Goal: Task Accomplishment & Management: Manage account settings

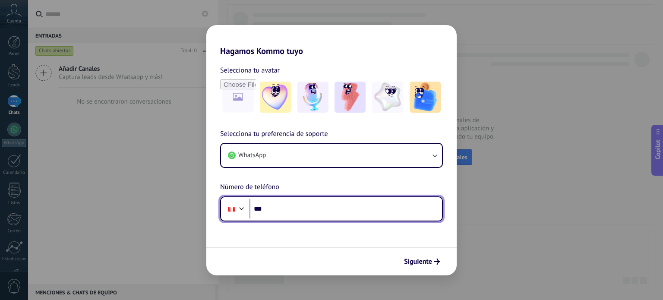
click at [295, 212] on input "***" at bounding box center [345, 209] width 192 height 20
paste input "**********"
type input "**********"
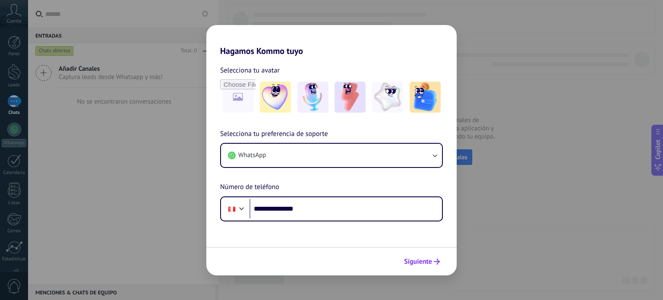
click at [422, 268] on button "Siguiente" at bounding box center [422, 261] width 44 height 15
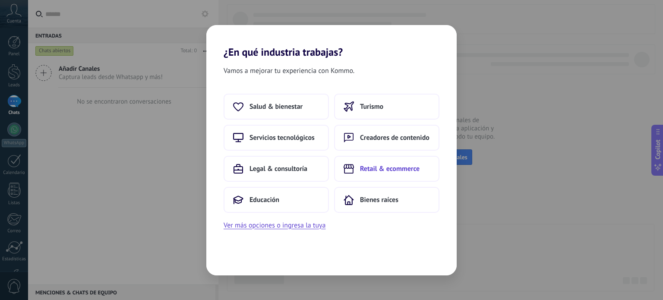
click at [387, 169] on span "Retail & ecommerce" at bounding box center [390, 168] width 60 height 9
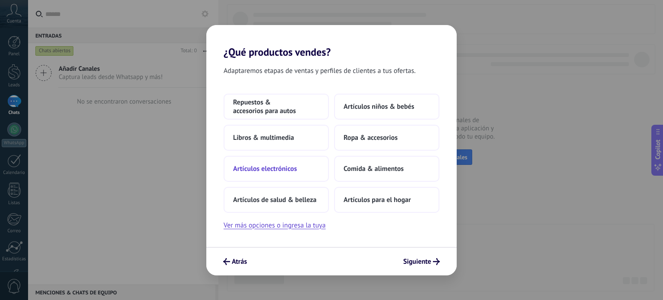
click at [290, 177] on button "Artículos electrónicos" at bounding box center [276, 169] width 105 height 26
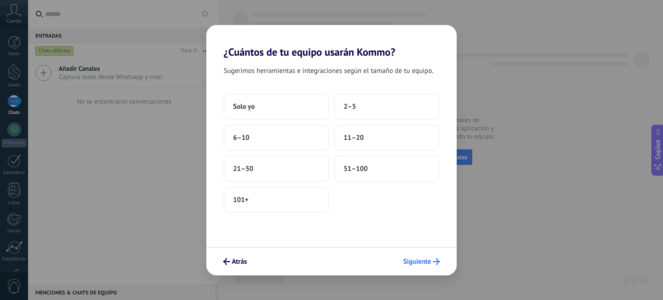
click at [421, 260] on span "Siguiente" at bounding box center [417, 262] width 28 height 6
click at [413, 262] on span "Siguiente" at bounding box center [417, 262] width 28 height 6
click at [372, 142] on button "11–20" at bounding box center [386, 138] width 105 height 26
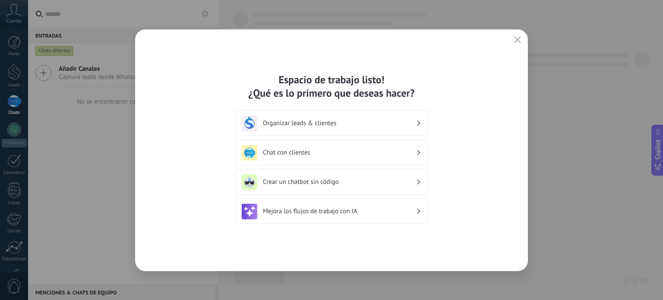
click at [395, 151] on h3 "Chat con clientes" at bounding box center [339, 152] width 153 height 8
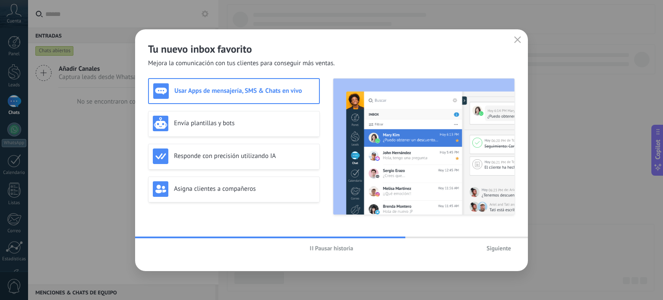
click at [500, 251] on span "Siguiente" at bounding box center [498, 248] width 25 height 6
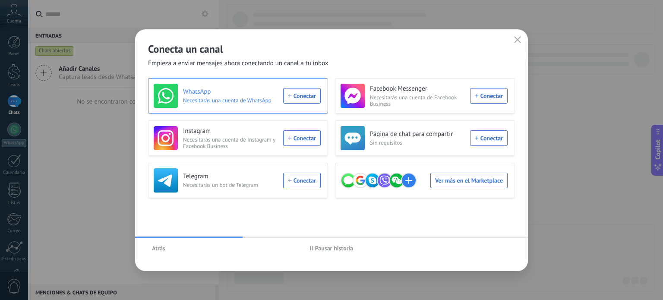
click at [307, 97] on div "WhatsApp Necesitarás una cuenta de WhatsApp Conectar" at bounding box center [237, 96] width 167 height 24
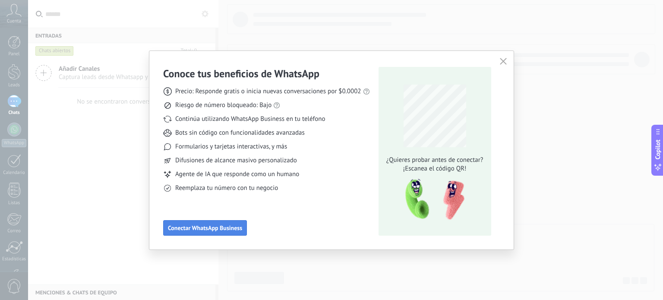
click at [222, 230] on span "Conectar WhatsApp Business" at bounding box center [205, 228] width 74 height 6
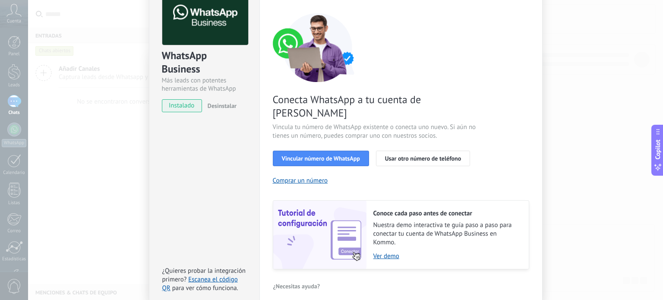
scroll to position [83, 0]
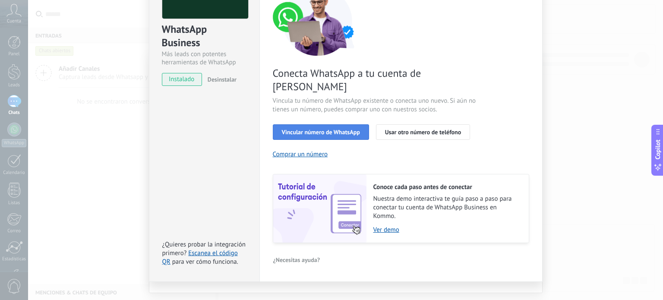
click at [318, 129] on span "Vincular número de WhatsApp" at bounding box center [321, 132] width 78 height 6
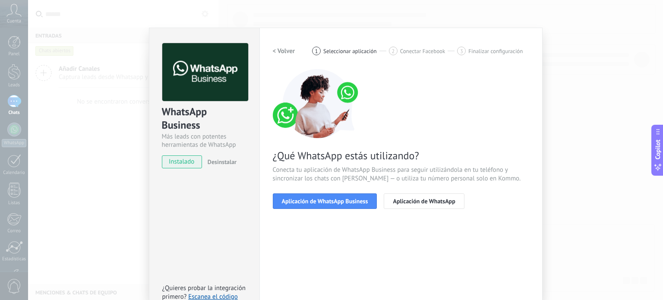
scroll to position [0, 0]
click at [328, 201] on span "Aplicación de WhatsApp Business" at bounding box center [325, 202] width 86 height 6
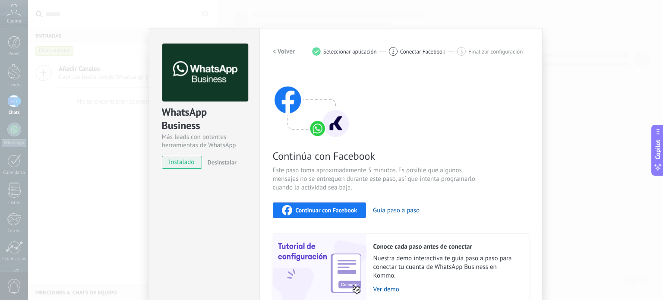
click at [312, 211] on span "Continuar con Facebook" at bounding box center [327, 210] width 62 height 6
click at [335, 210] on span "Continuar con Facebook" at bounding box center [327, 210] width 62 height 6
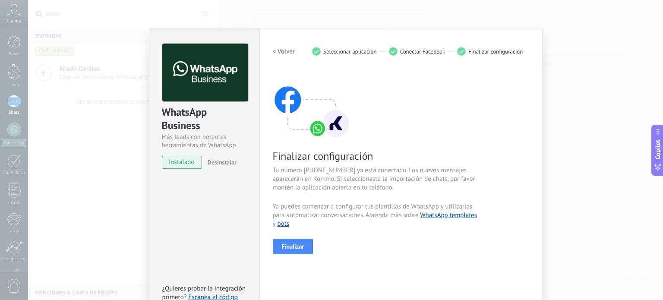
drag, startPoint x: 298, startPoint y: 247, endPoint x: 320, endPoint y: 264, distance: 27.1
click at [320, 264] on div "< Volver 1 Seleccionar aplicación 2 Conectar Facebook 3 Finalizar configuración…" at bounding box center [401, 177] width 256 height 267
click at [300, 249] on span "Finalizar" at bounding box center [293, 246] width 22 height 6
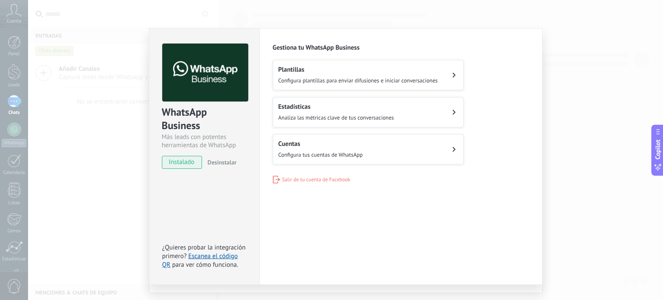
click at [412, 157] on button "Cuentas Configura tus cuentas de WhatsApp" at bounding box center [368, 149] width 191 height 30
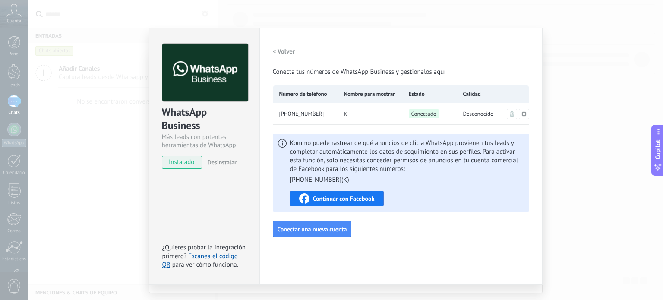
click at [561, 59] on div "WhatsApp Business Más leads con potentes herramientas de WhatsApp instalado Des…" at bounding box center [345, 150] width 635 height 300
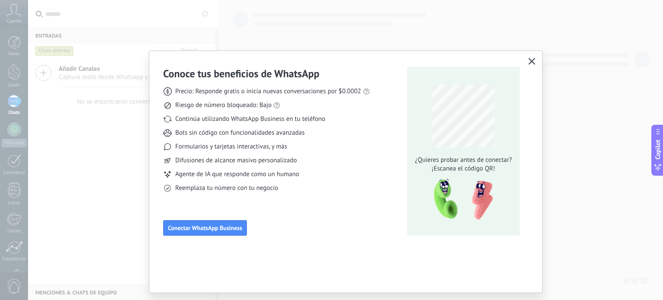
click at [530, 62] on icon "button" at bounding box center [531, 61] width 7 height 7
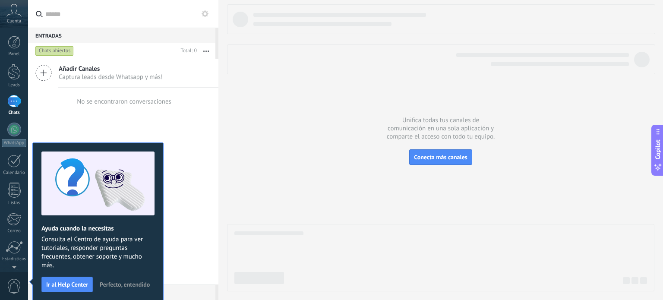
click at [297, 90] on div at bounding box center [440, 147] width 427 height 287
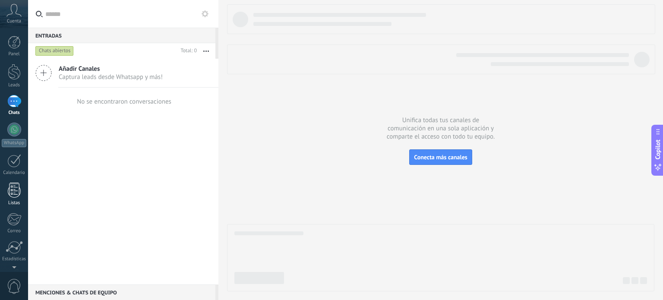
click at [17, 195] on div at bounding box center [14, 190] width 13 height 15
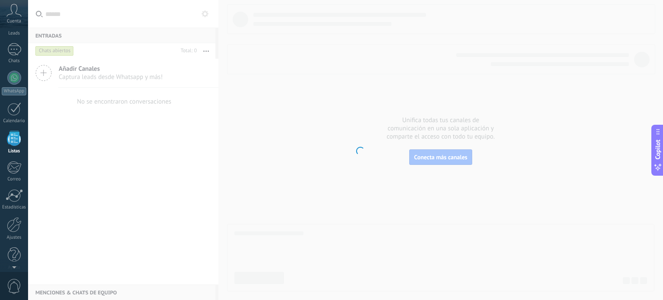
scroll to position [53, 0]
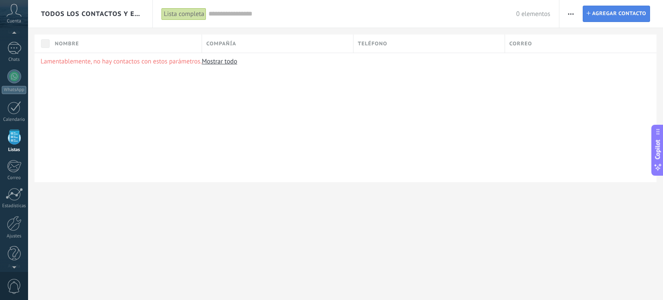
click at [602, 16] on span "Agregar contacto" at bounding box center [619, 14] width 54 height 16
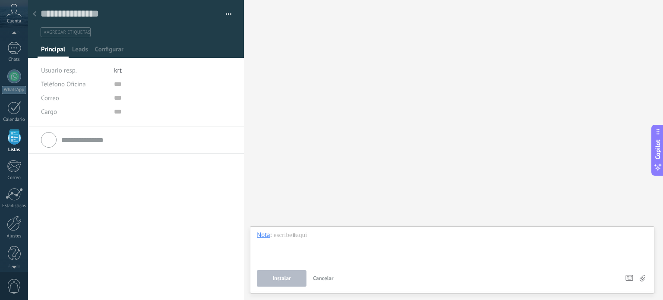
click at [330, 279] on span "Cancelar" at bounding box center [323, 278] width 21 height 7
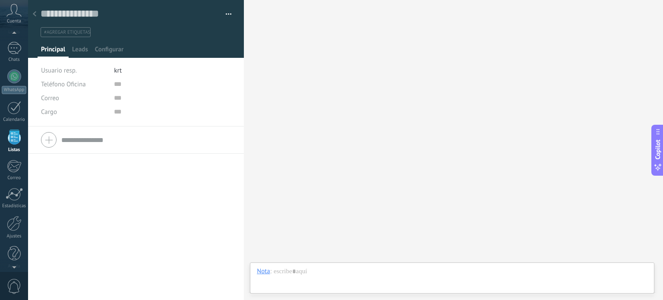
scroll to position [17, 0]
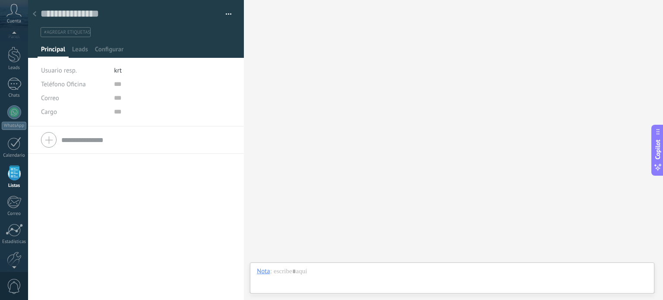
click at [13, 17] on div "Cuenta" at bounding box center [14, 14] width 28 height 28
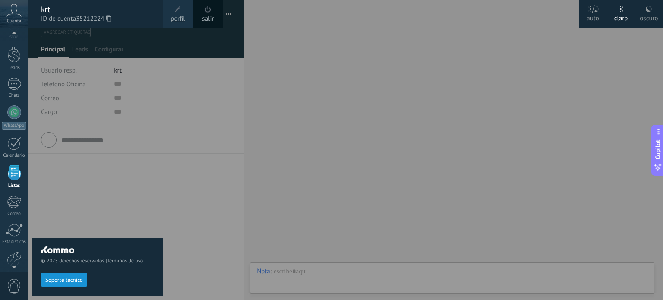
scroll to position [14, 0]
click at [542, 114] on div at bounding box center [359, 150] width 663 height 300
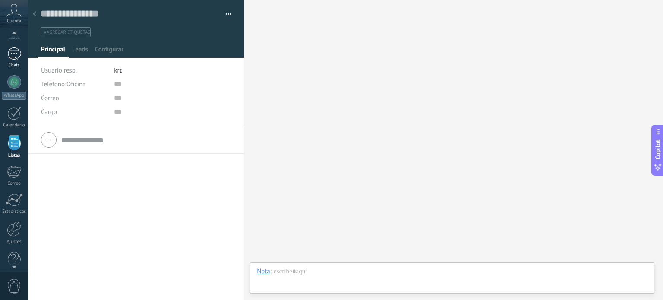
scroll to position [53, 0]
click at [16, 50] on div at bounding box center [14, 48] width 14 height 13
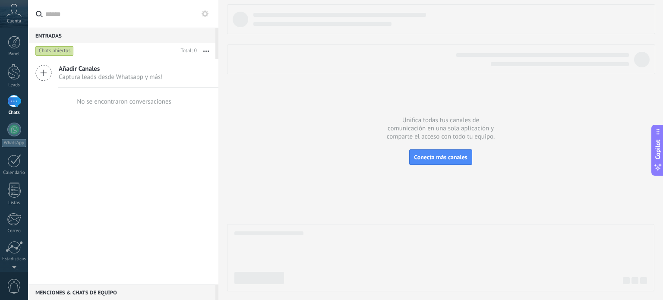
click at [114, 76] on span "Captura leads desde Whatsapp y más!" at bounding box center [111, 77] width 104 height 8
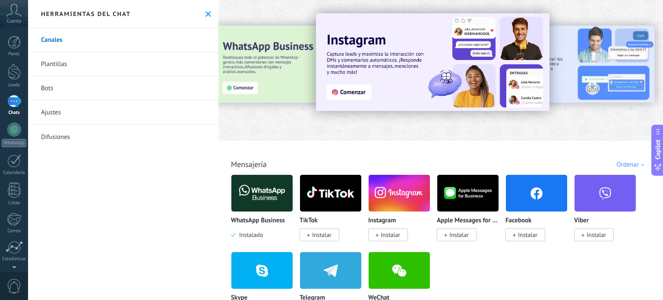
click at [272, 190] on img at bounding box center [261, 193] width 61 height 42
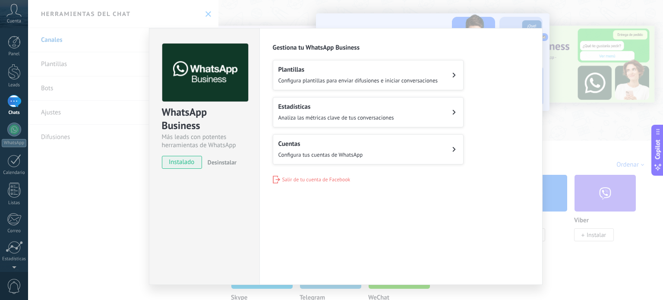
click at [568, 38] on div "WhatsApp Business Más leads con potentes herramientas de WhatsApp instalado Des…" at bounding box center [345, 150] width 635 height 300
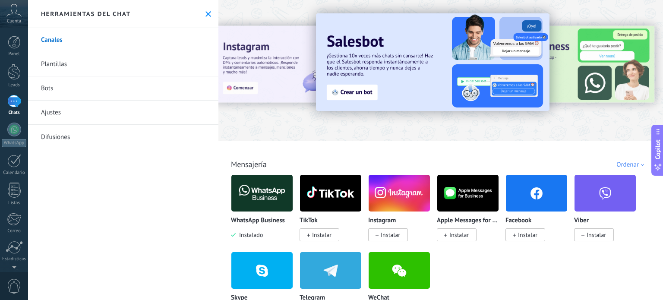
click at [83, 68] on link "Plantillas" at bounding box center [123, 64] width 190 height 24
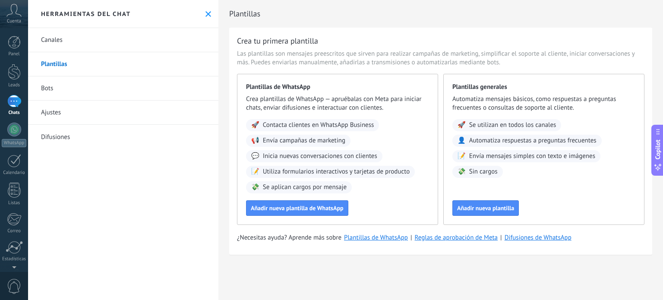
click at [400, 38] on div "Crea tu primera plantilla" at bounding box center [440, 40] width 407 height 11
click at [18, 132] on div at bounding box center [14, 130] width 14 height 14
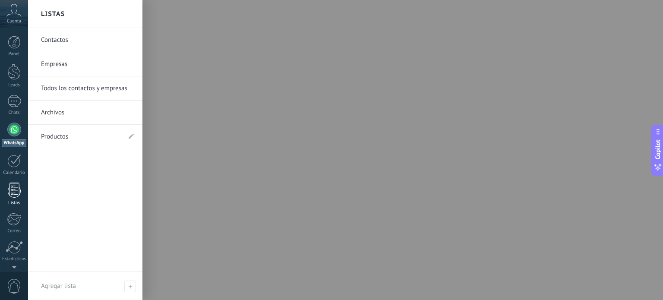
click at [9, 192] on div at bounding box center [14, 190] width 13 height 15
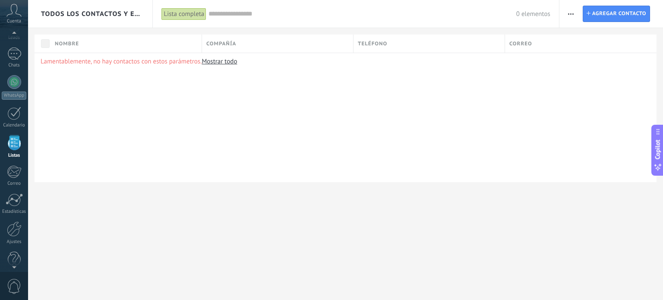
scroll to position [53, 0]
click at [11, 52] on div at bounding box center [14, 48] width 14 height 13
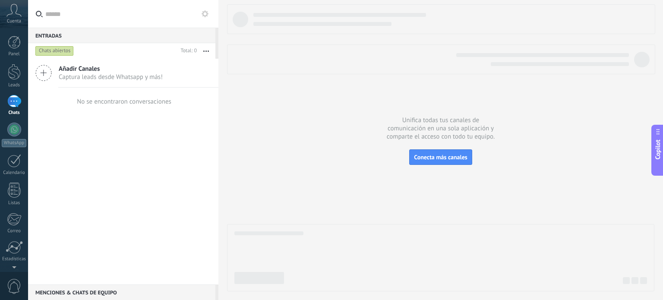
click at [89, 71] on span "Añadir Canales" at bounding box center [111, 69] width 104 height 8
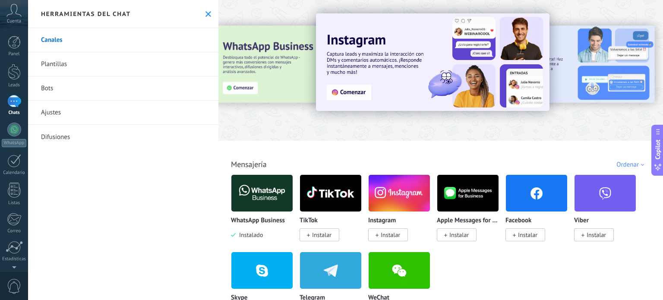
click at [92, 72] on link "Plantillas" at bounding box center [123, 64] width 190 height 24
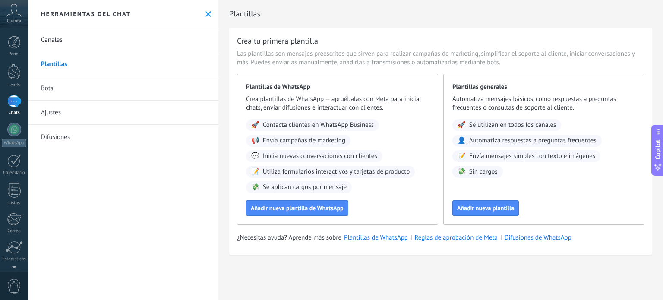
click at [97, 91] on link "Bots" at bounding box center [123, 88] width 190 height 24
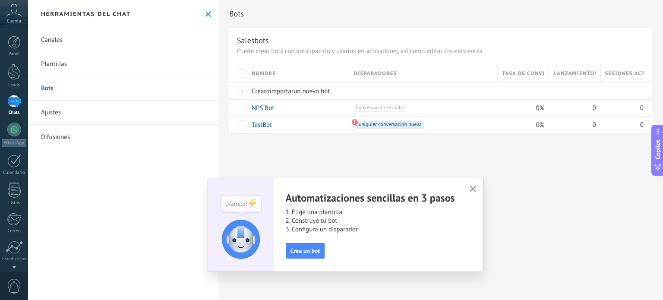
click at [472, 191] on icon "button" at bounding box center [473, 189] width 6 height 6
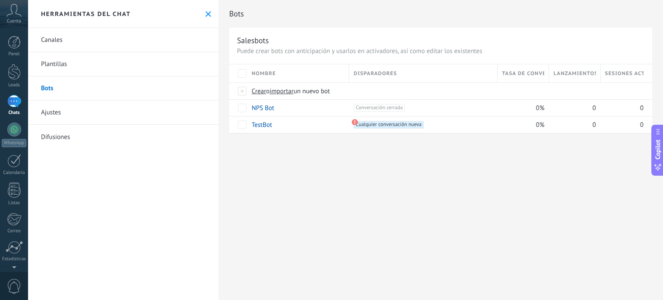
click at [82, 116] on link "Ajustes" at bounding box center [123, 113] width 190 height 24
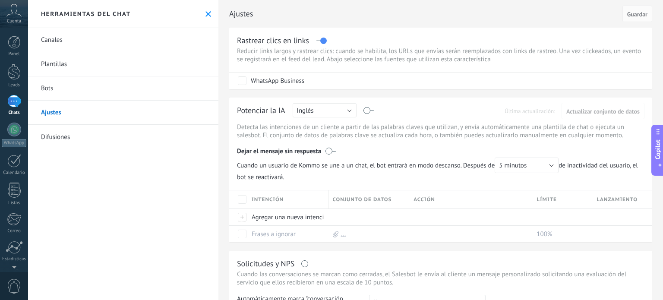
click at [91, 134] on link "Difusiones" at bounding box center [123, 137] width 190 height 24
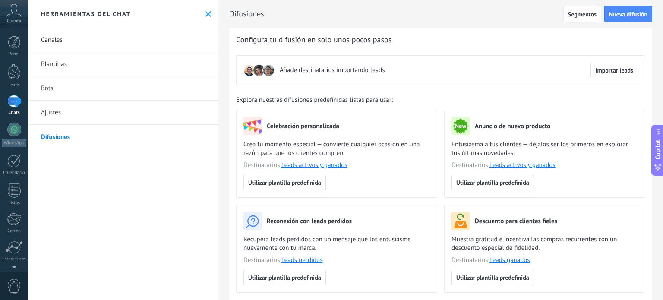
click at [14, 16] on icon at bounding box center [13, 10] width 15 height 13
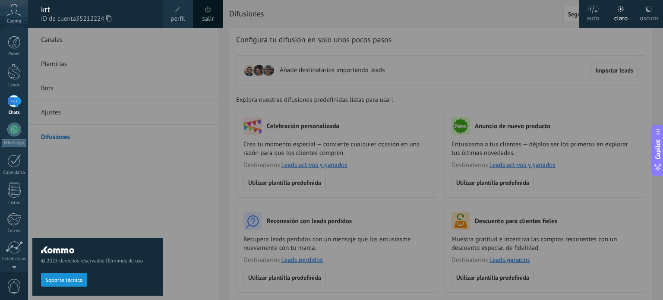
click at [599, 16] on label "auto" at bounding box center [593, 14] width 28 height 28
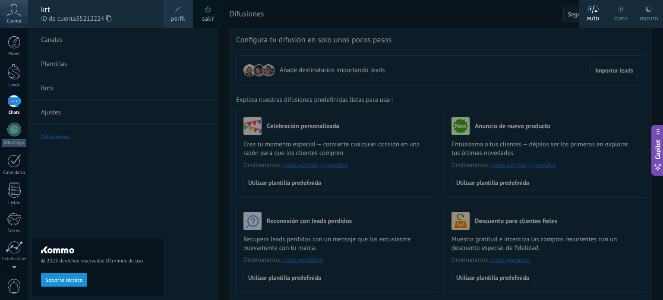
click at [469, 51] on div at bounding box center [359, 150] width 663 height 300
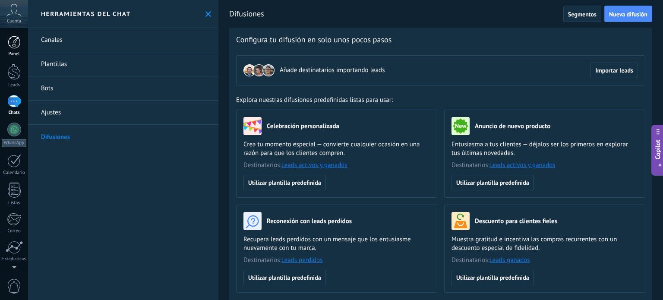
click at [15, 44] on div at bounding box center [14, 42] width 13 height 13
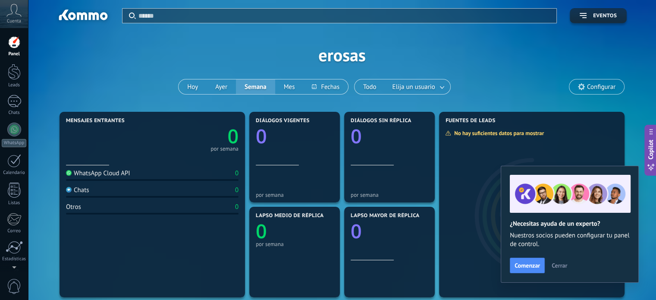
click at [566, 265] on span "Cerrar" at bounding box center [560, 265] width 16 height 6
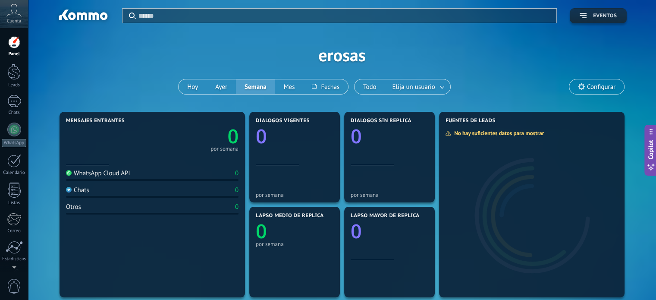
click at [609, 17] on span "Eventos" at bounding box center [605, 16] width 24 height 6
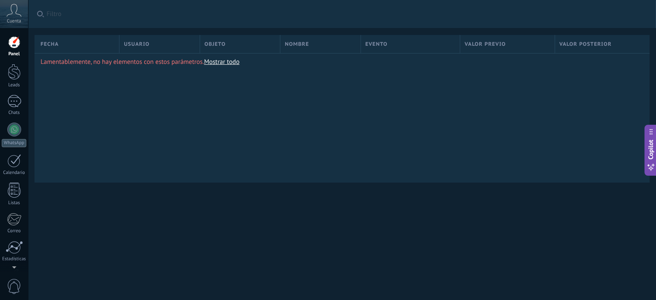
click at [7, 50] on link "Panel" at bounding box center [14, 46] width 28 height 21
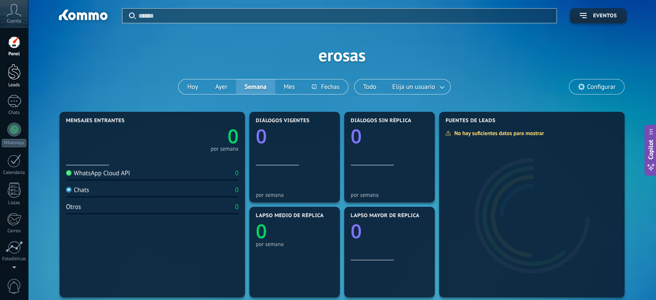
click at [20, 75] on div at bounding box center [14, 72] width 13 height 16
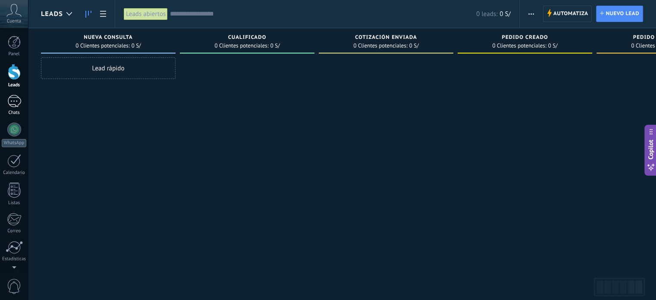
click at [14, 104] on div at bounding box center [14, 101] width 14 height 13
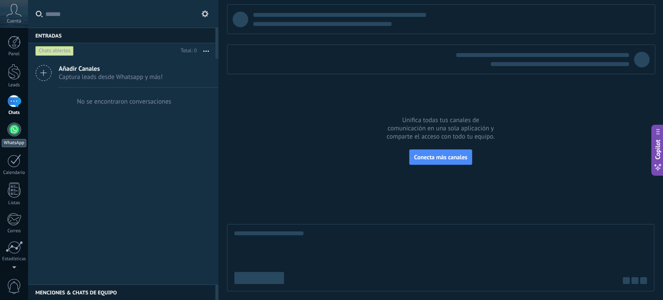
click at [14, 127] on div at bounding box center [14, 130] width 14 height 14
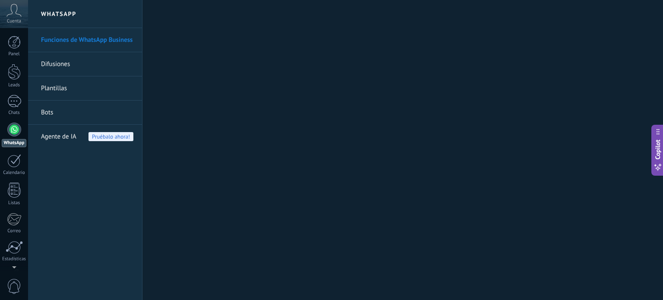
click at [63, 63] on link "Difusiones" at bounding box center [87, 64] width 92 height 24
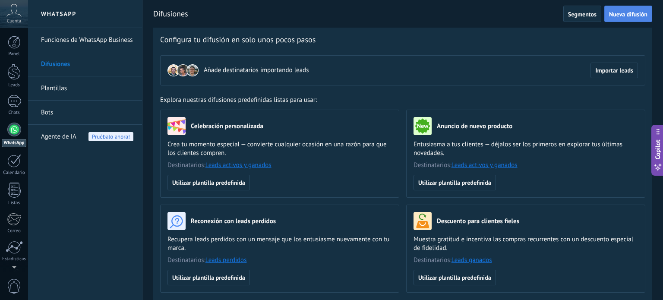
click at [626, 14] on span "Nueva difusión" at bounding box center [628, 14] width 38 height 6
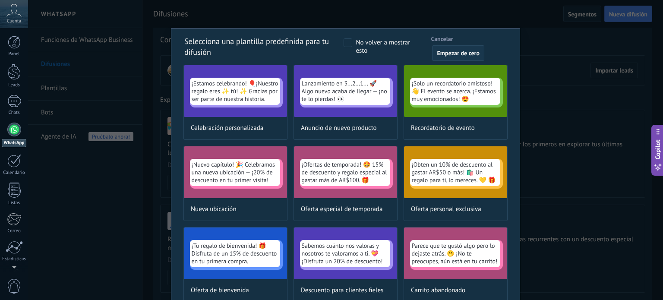
click at [449, 55] on span "Empezar de cero" at bounding box center [458, 53] width 43 height 6
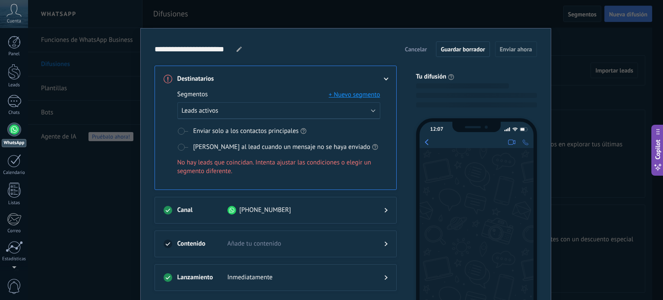
click at [221, 91] on div "Segmentos + Nuevo segmento" at bounding box center [278, 94] width 203 height 9
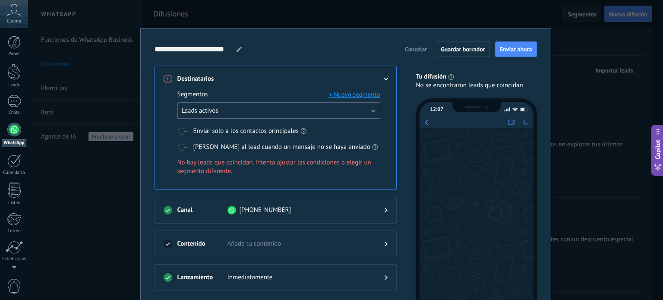
click at [211, 111] on span "Leads activos" at bounding box center [200, 111] width 37 height 8
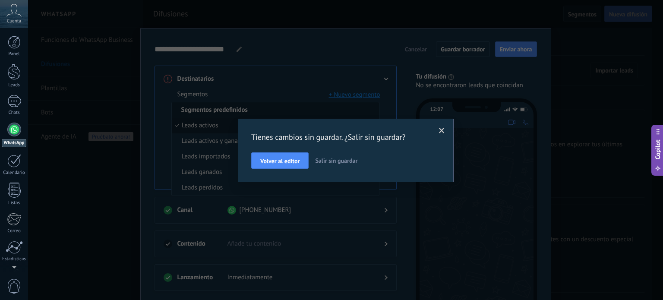
click at [340, 162] on span "Salir sin guardar" at bounding box center [336, 161] width 42 height 8
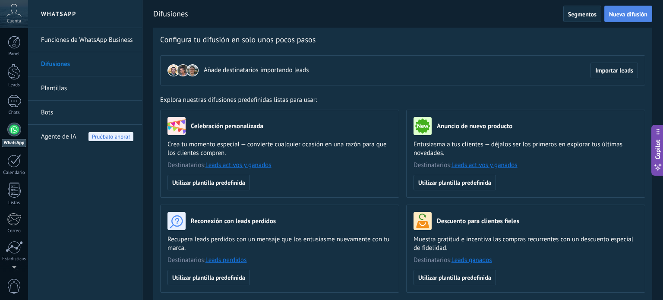
click at [629, 15] on span "Nueva difusión" at bounding box center [628, 14] width 38 height 6
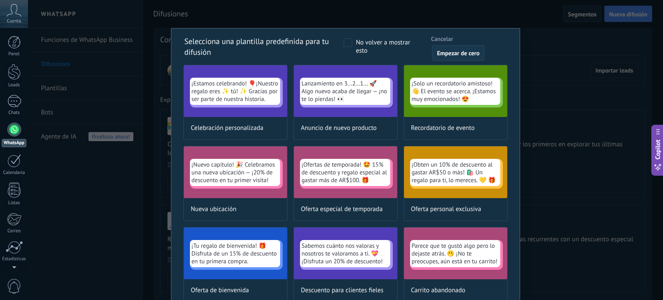
click at [454, 53] on span "Empezar de cero" at bounding box center [458, 53] width 43 height 6
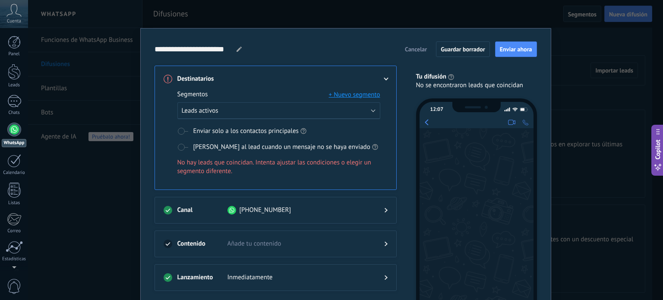
click at [280, 246] on span "Añade tu contenido" at bounding box center [298, 244] width 143 height 9
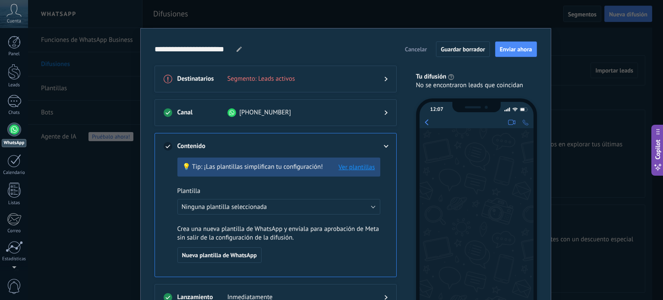
click at [385, 145] on icon at bounding box center [385, 146] width 5 height 3
click at [390, 82] on div "Destinatarios Segmento: Leads activos" at bounding box center [276, 79] width 242 height 27
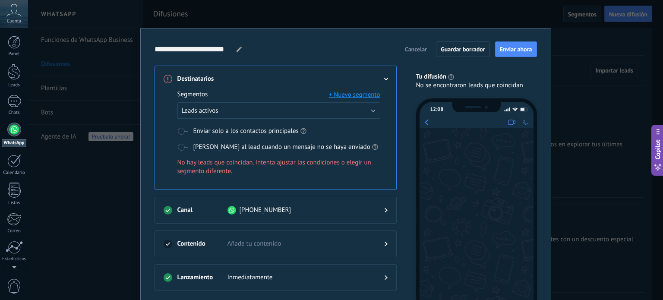
click at [180, 129] on span at bounding box center [182, 131] width 11 height 7
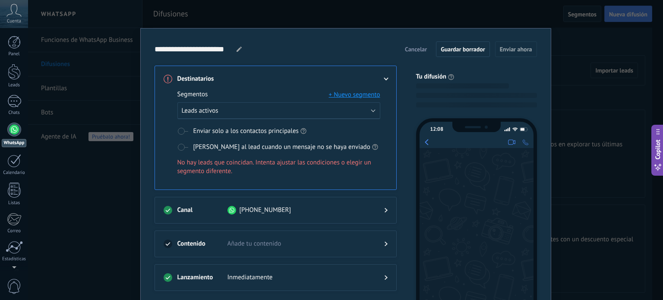
click at [181, 133] on span at bounding box center [182, 131] width 11 height 7
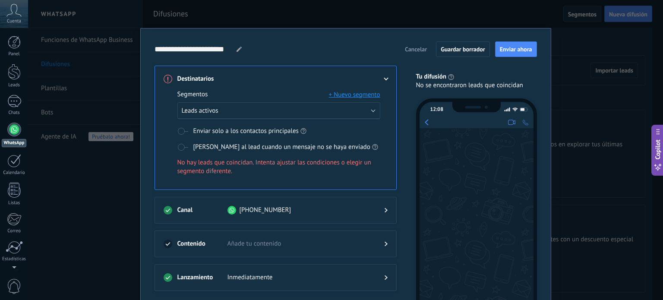
click at [182, 130] on span at bounding box center [182, 131] width 11 height 7
click at [182, 129] on span at bounding box center [182, 131] width 11 height 7
click at [372, 110] on button "Leads activos" at bounding box center [278, 110] width 203 height 17
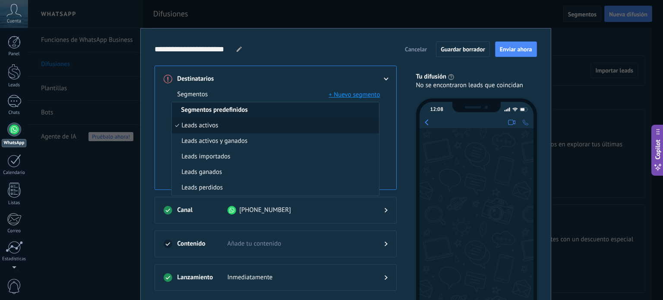
click at [372, 110] on li "Segmentos predefinidos" at bounding box center [275, 110] width 207 height 16
click at [350, 95] on button "+ Nuevo segmento" at bounding box center [354, 94] width 51 height 9
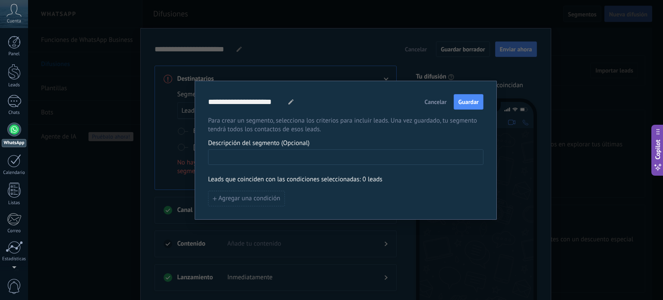
click at [246, 155] on input at bounding box center [345, 157] width 275 height 14
click at [430, 101] on span "Cancelar" at bounding box center [436, 102] width 22 height 6
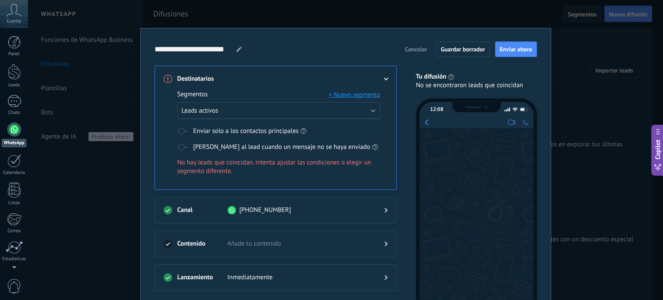
click at [381, 77] on div at bounding box center [378, 79] width 17 height 9
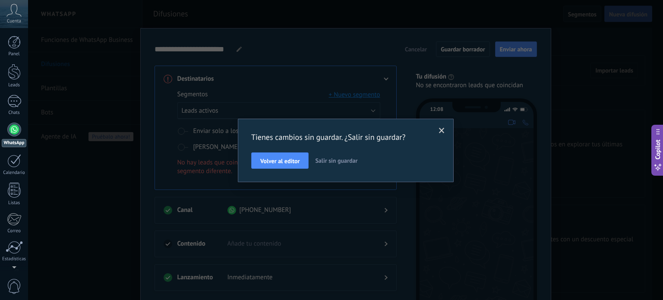
click at [338, 160] on span "Salir sin guardar" at bounding box center [336, 161] width 42 height 8
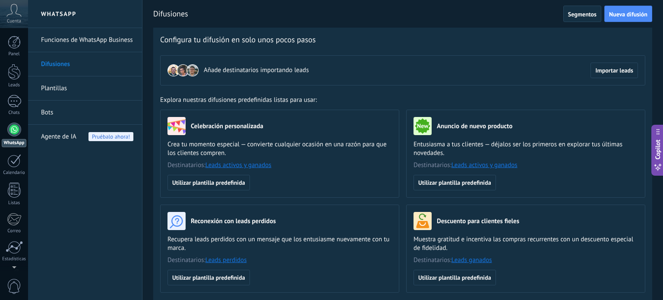
click at [103, 39] on link "Funciones de WhatsApp Business" at bounding box center [87, 40] width 92 height 24
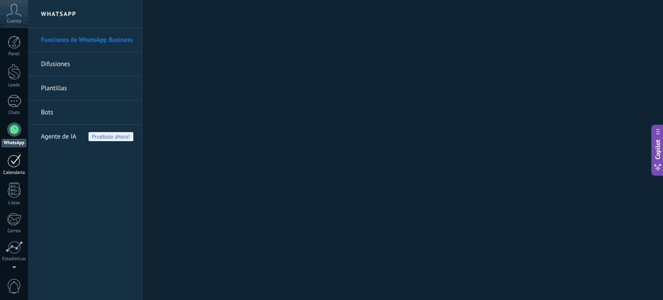
click at [20, 164] on div at bounding box center [14, 160] width 14 height 13
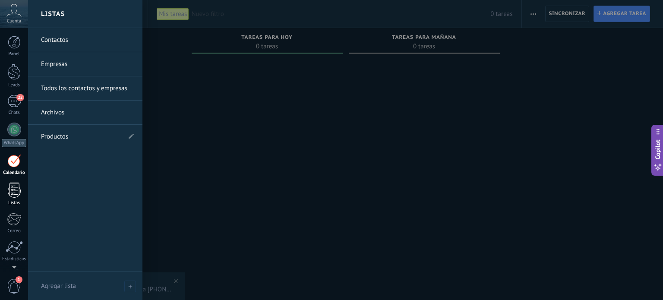
click at [14, 194] on div at bounding box center [14, 190] width 13 height 15
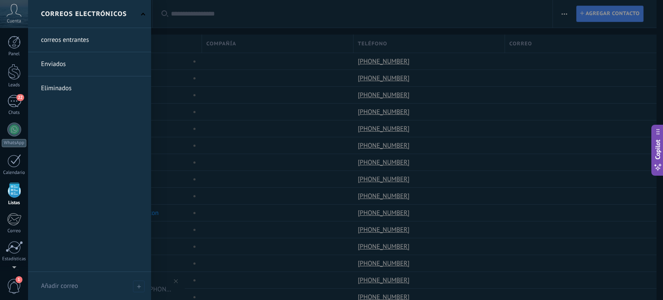
scroll to position [12, 0]
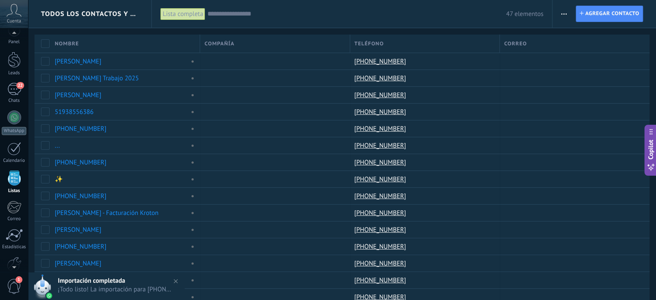
click at [19, 284] on span "1" at bounding box center [14, 286] width 15 height 15
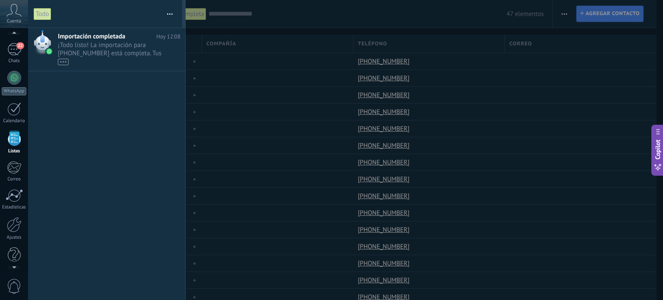
scroll to position [53, 0]
click at [115, 43] on span "¡Todo listo! La importación para [PHONE_NUMBER] está completa. Tus datos de Wha…" at bounding box center [111, 53] width 106 height 24
click at [16, 48] on div "22" at bounding box center [14, 48] width 14 height 13
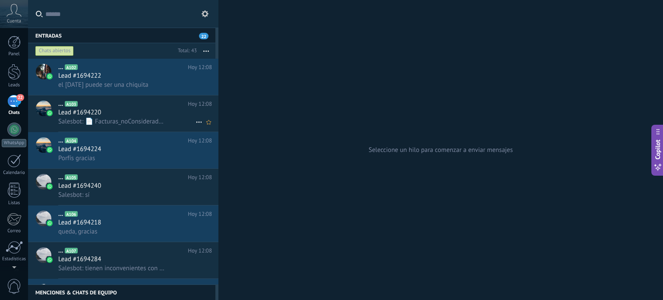
click at [139, 114] on div "Lead #1694220" at bounding box center [135, 112] width 154 height 9
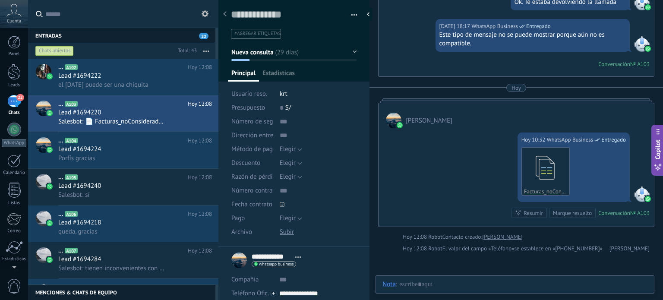
scroll to position [13, 0]
click at [123, 72] on div "Lead #1694222" at bounding box center [135, 76] width 154 height 9
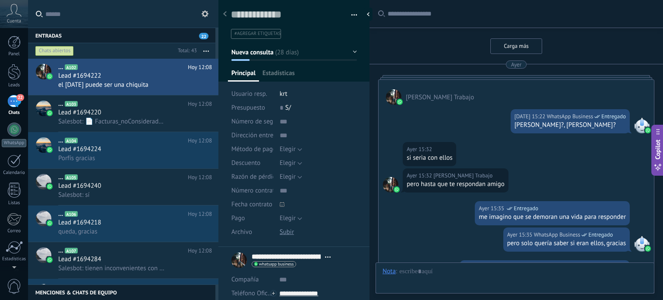
type textarea "**********"
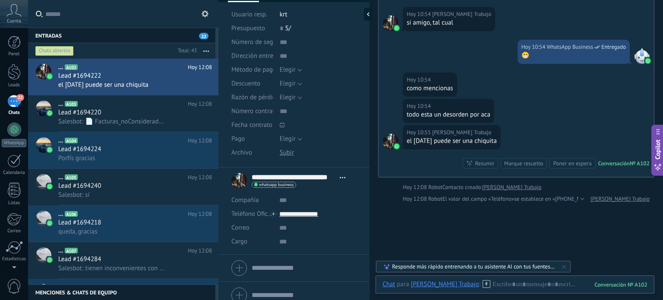
scroll to position [88, 0]
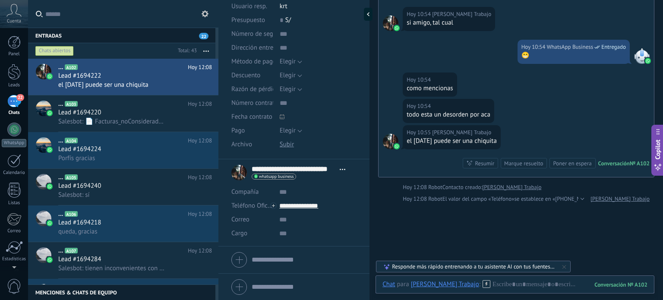
click at [342, 170] on span "Abrir detalle Copie el nombre Desatar Contacto principal" at bounding box center [342, 169] width 14 height 6
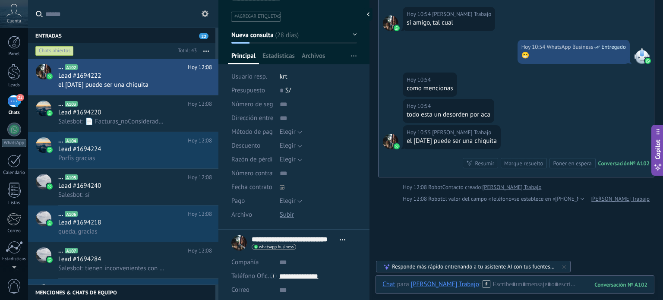
scroll to position [86, 0]
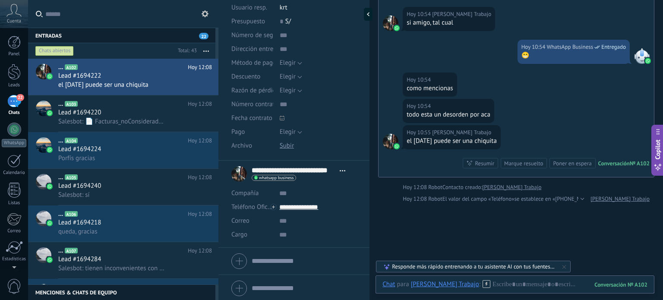
click at [285, 175] on div "whatsapp business Enviar mensaje Separar el chat" at bounding box center [274, 178] width 44 height 6
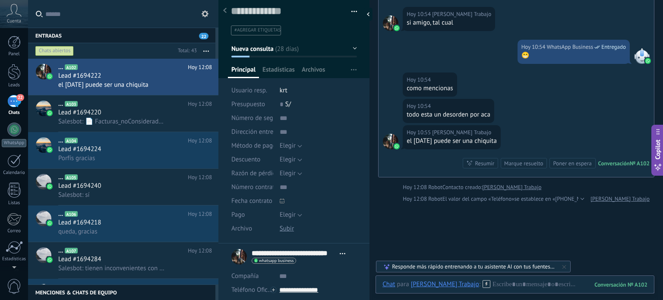
scroll to position [0, 0]
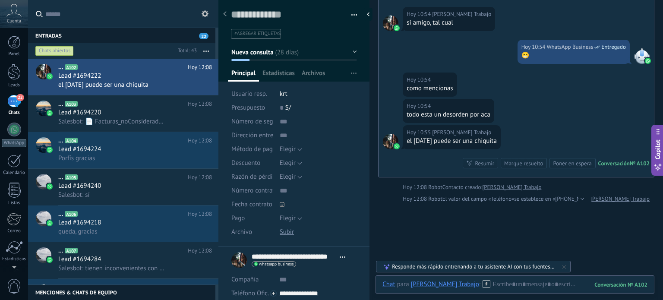
click at [351, 50] on button "Nueva consulta" at bounding box center [294, 52] width 126 height 16
click at [350, 53] on button "Nueva consulta" at bounding box center [294, 52] width 126 height 16
click at [141, 121] on span "Salesbot: 📄 Facturas_noConsideradas.xlsx" at bounding box center [111, 121] width 106 height 8
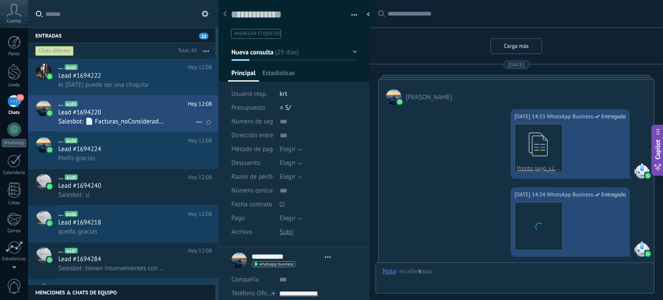
scroll to position [1646, 0]
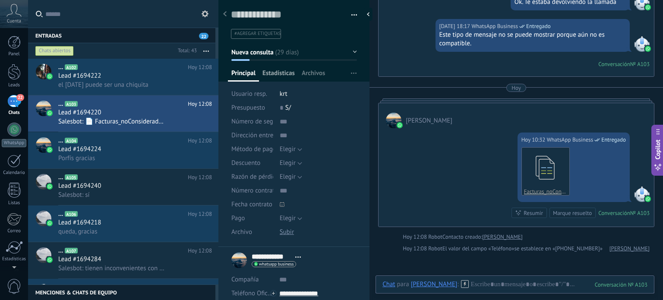
click at [287, 74] on span "Estadísticas" at bounding box center [278, 75] width 32 height 13
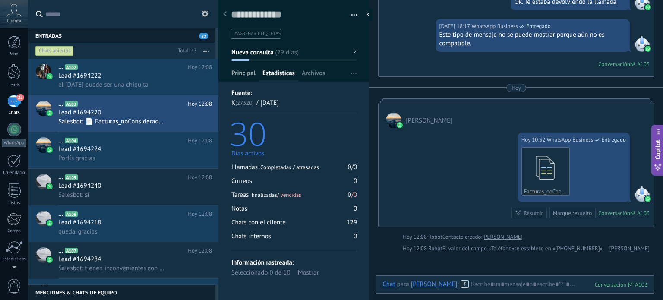
click at [243, 76] on span "Principal" at bounding box center [243, 75] width 24 height 13
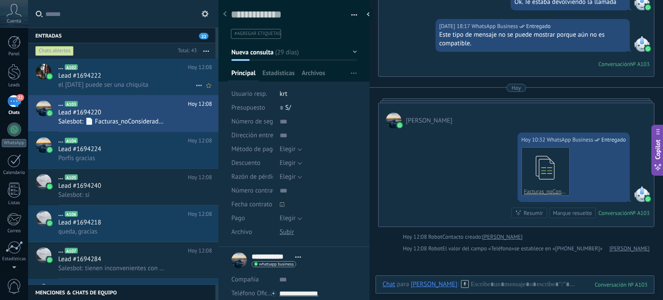
click at [126, 70] on h2 "... A102" at bounding box center [122, 67] width 129 height 9
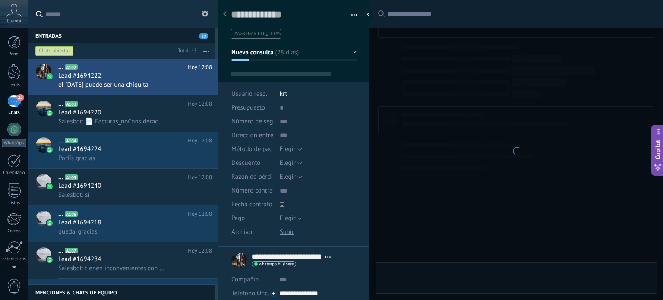
type textarea "**********"
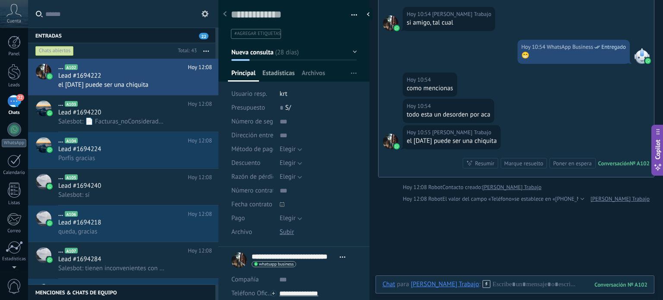
click at [286, 73] on span "Estadísticas" at bounding box center [278, 75] width 32 height 13
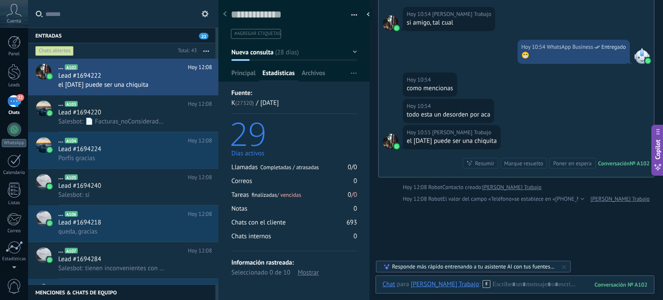
click at [206, 13] on icon at bounding box center [205, 13] width 7 height 7
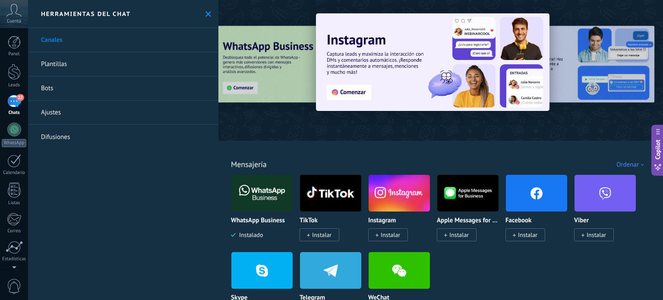
click at [206, 13] on icon at bounding box center [208, 14] width 6 height 6
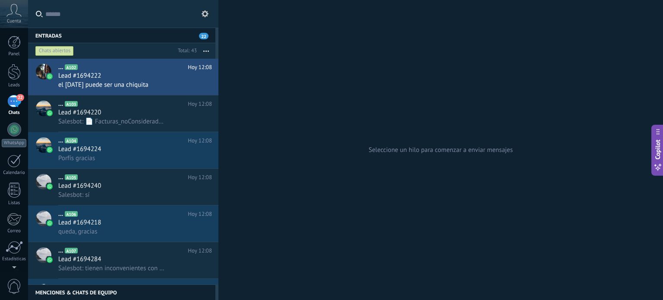
click at [206, 13] on icon at bounding box center [205, 13] width 7 height 7
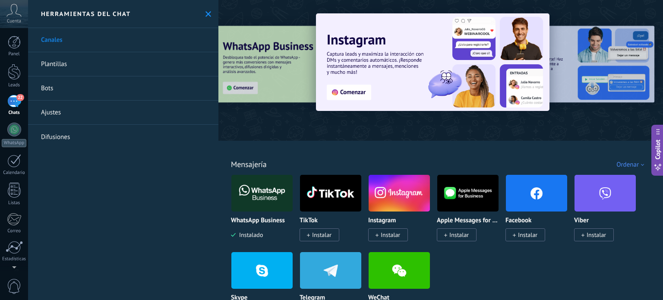
click at [206, 13] on icon at bounding box center [208, 14] width 6 height 6
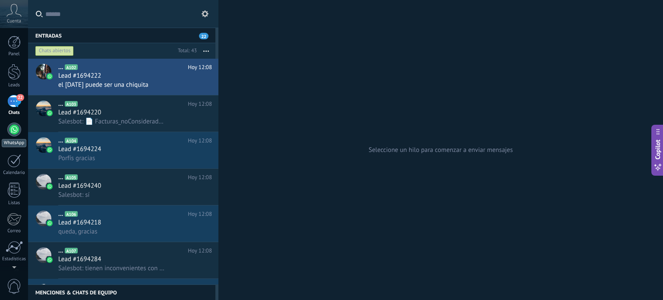
click at [14, 128] on div at bounding box center [14, 130] width 14 height 14
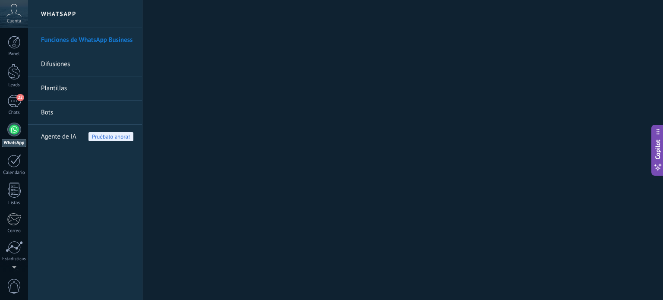
click at [64, 65] on link "Difusiones" at bounding box center [87, 64] width 92 height 24
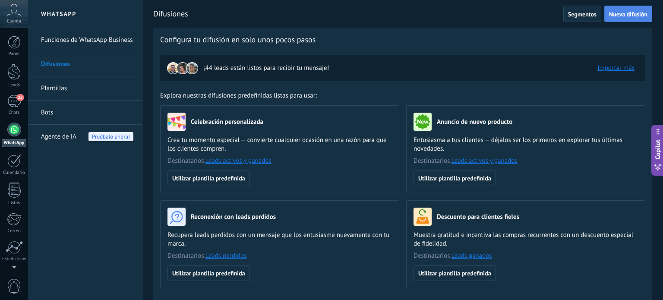
click at [627, 12] on span "Nueva difusión" at bounding box center [628, 14] width 38 height 6
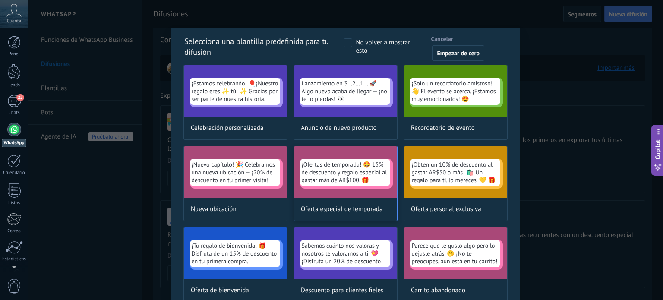
click at [315, 171] on span "¡Ofertas de temporada! 🤩 15% de descuento y regalo especial al gastar más de AR…" at bounding box center [345, 172] width 87 height 23
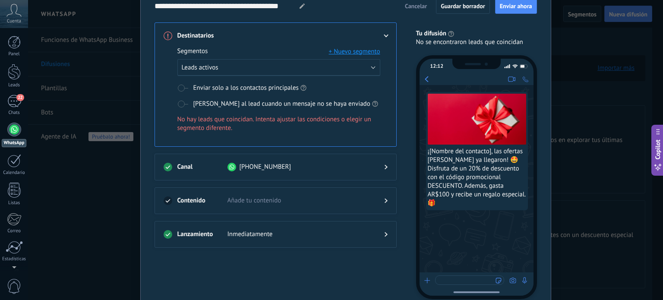
scroll to position [40, 0]
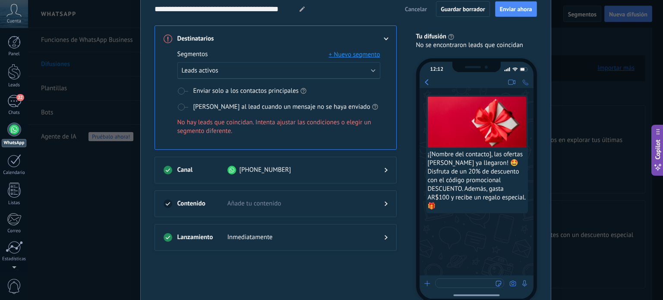
click at [343, 236] on span "Inmediatamente" at bounding box center [298, 237] width 143 height 9
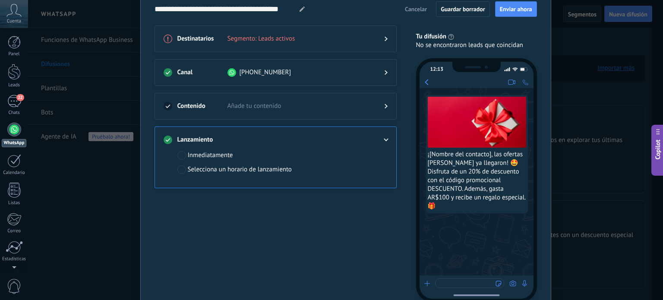
click at [226, 167] on div "Selecciona un horario de lanzamiento" at bounding box center [240, 169] width 104 height 9
click at [273, 106] on span "Añade tu contenido" at bounding box center [298, 106] width 143 height 9
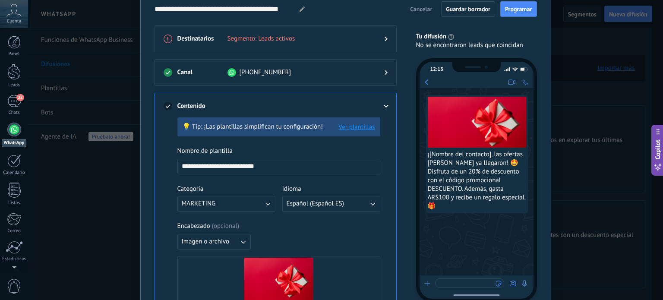
click at [260, 167] on input "**********" at bounding box center [279, 166] width 202 height 14
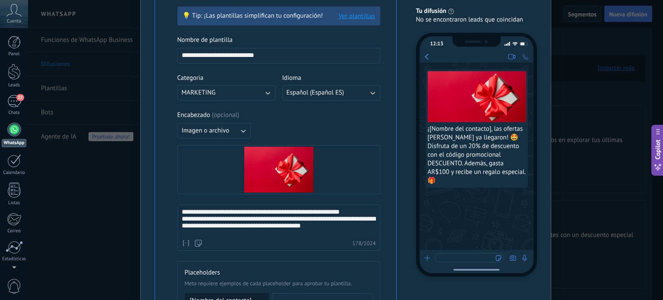
scroll to position [170, 0]
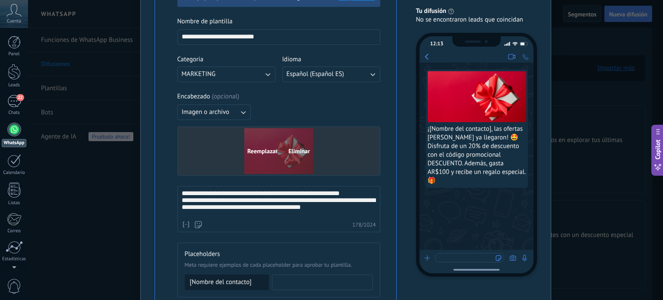
click at [300, 150] on span "Eliminar" at bounding box center [299, 151] width 22 height 6
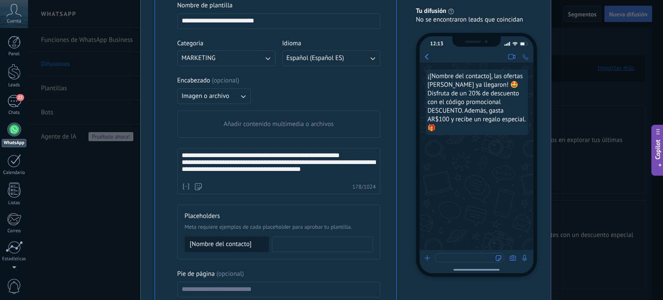
scroll to position [213, 0]
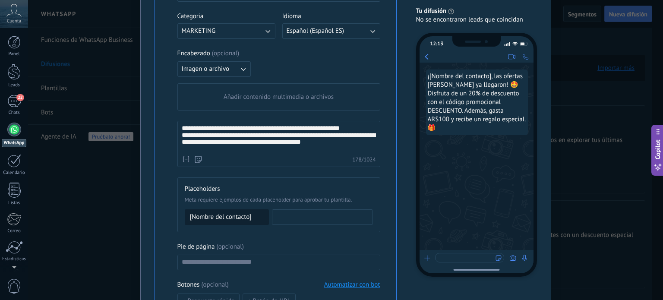
click at [252, 199] on span "Meta requiere ejemplos de cada placeholder para aprobar tu plantilla." at bounding box center [279, 200] width 188 height 9
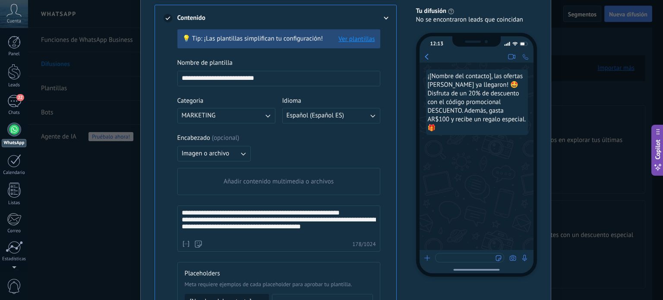
scroll to position [126, 0]
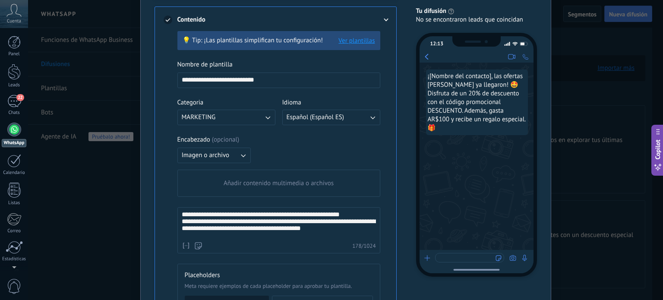
click at [234, 155] on button "Imagen o archivo" at bounding box center [213, 156] width 73 height 16
click at [205, 169] on li "Texto" at bounding box center [211, 170] width 78 height 15
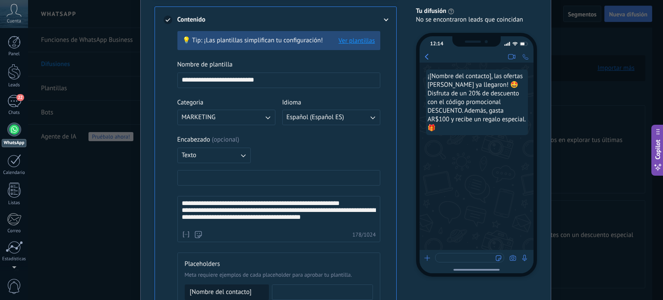
click at [222, 177] on input at bounding box center [279, 177] width 202 height 14
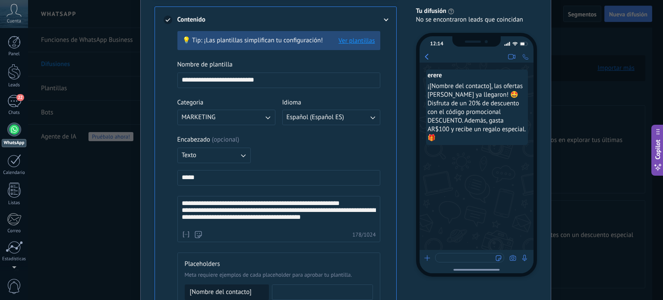
drag, startPoint x: 212, startPoint y: 174, endPoint x: 176, endPoint y: 173, distance: 36.3
click at [178, 173] on input "*****" at bounding box center [279, 177] width 202 height 14
click at [202, 175] on input "**********" at bounding box center [279, 177] width 202 height 14
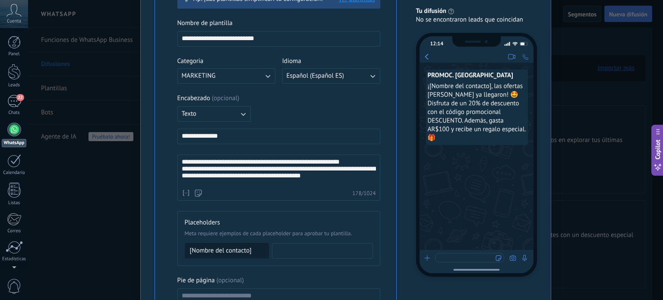
scroll to position [170, 0]
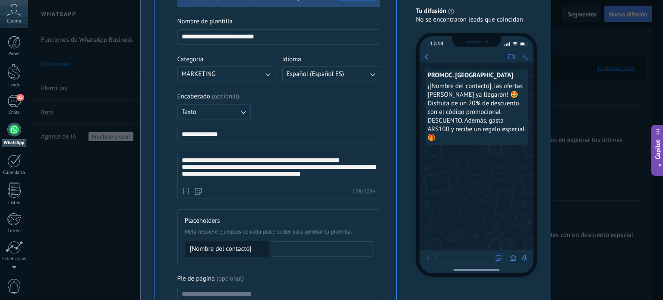
type input "**********"
click at [273, 157] on div "**********" at bounding box center [279, 170] width 194 height 27
click at [249, 154] on div "**********" at bounding box center [278, 176] width 203 height 46
click at [246, 154] on div "**********" at bounding box center [278, 176] width 203 height 46
click at [244, 155] on div "**********" at bounding box center [278, 176] width 203 height 46
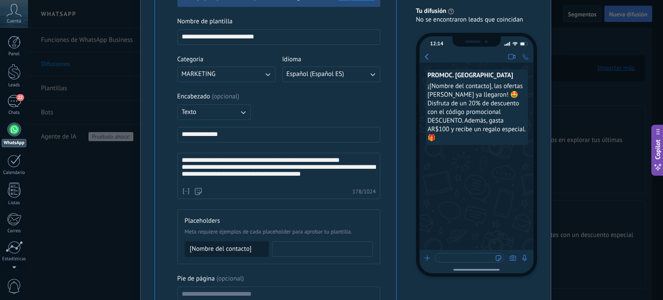
click at [239, 157] on span "**********" at bounding box center [213, 160] width 52 height 6
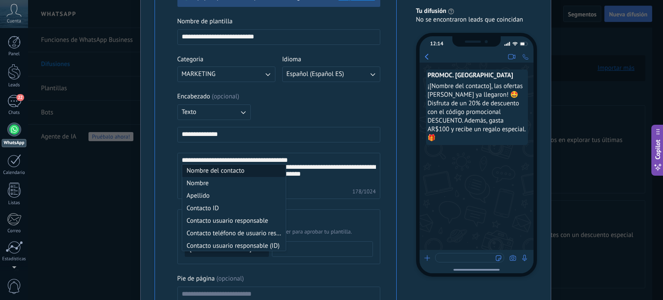
click at [236, 158] on div "**********" at bounding box center [279, 170] width 194 height 27
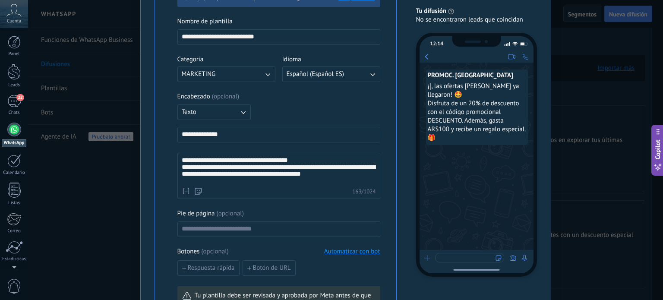
click at [187, 159] on span "*" at bounding box center [187, 160] width 0 height 6
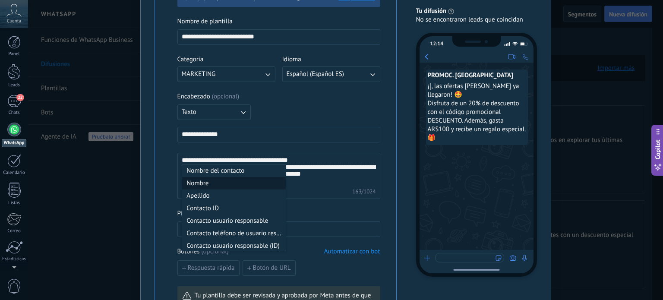
click at [219, 183] on li "Nombre" at bounding box center [234, 183] width 104 height 13
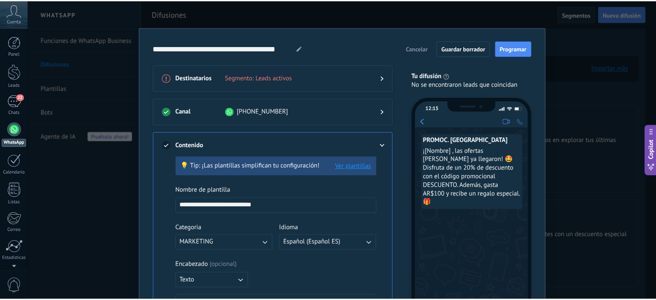
scroll to position [0, 0]
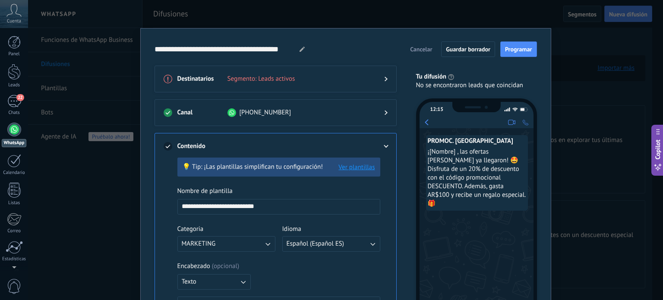
click at [413, 50] on span "Cancelar" at bounding box center [421, 49] width 22 height 6
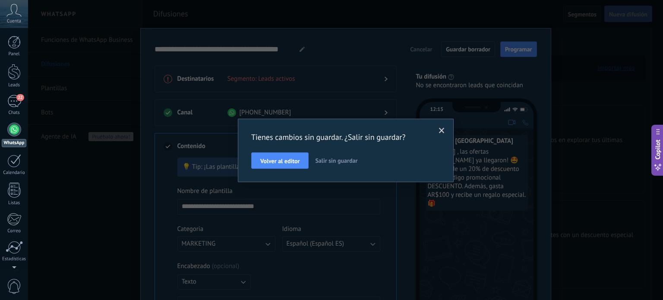
click at [339, 161] on span "Salir sin guardar" at bounding box center [336, 161] width 42 height 8
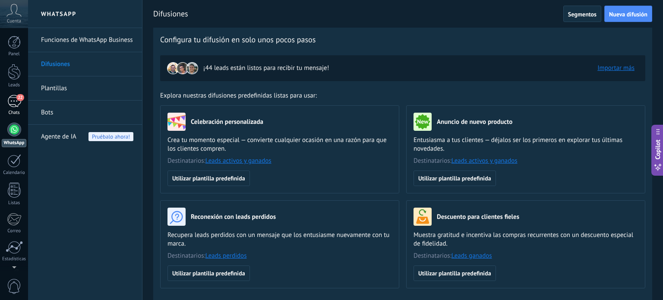
click at [19, 109] on link "22 Chats" at bounding box center [14, 105] width 28 height 21
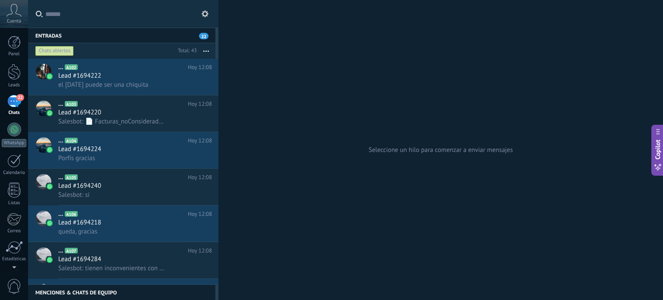
click at [205, 13] on icon at bounding box center [205, 13] width 7 height 7
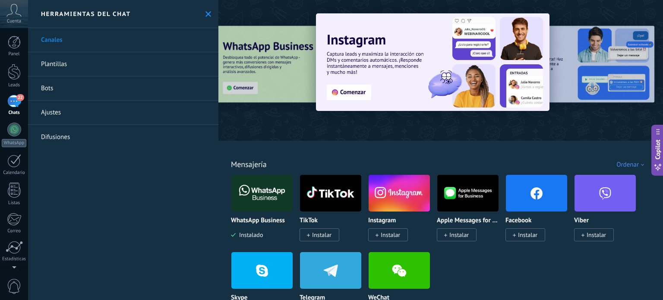
click at [205, 13] on use at bounding box center [208, 14] width 6 height 6
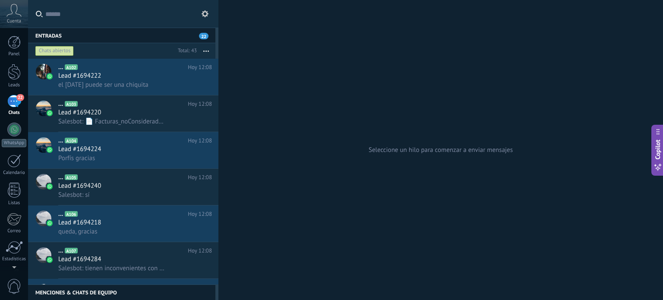
click at [10, 9] on icon at bounding box center [13, 10] width 15 height 13
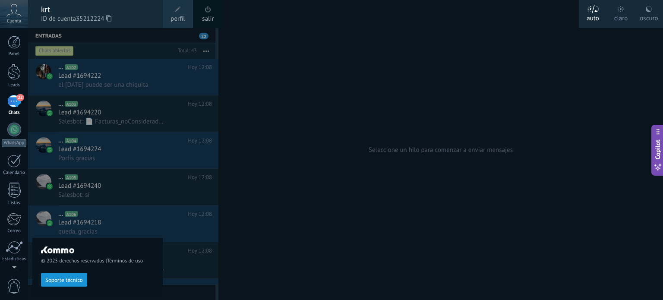
click at [320, 126] on div at bounding box center [359, 150] width 663 height 300
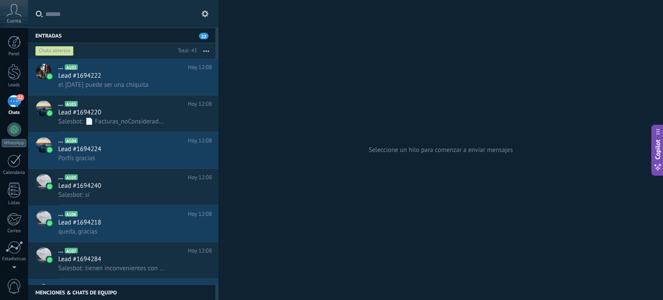
click at [11, 14] on use at bounding box center [14, 10] width 15 height 13
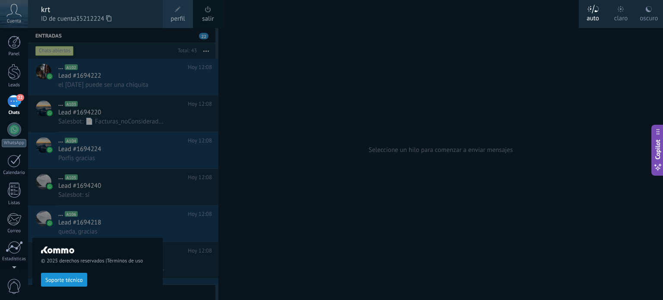
click at [413, 65] on div at bounding box center [359, 150] width 663 height 300
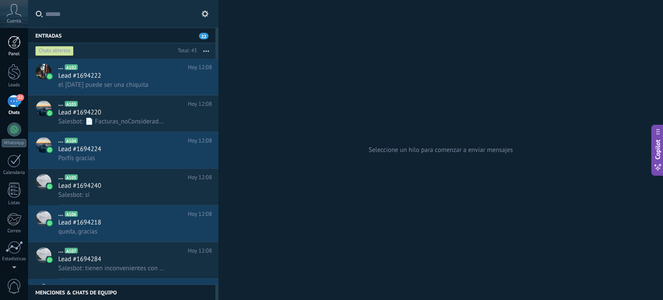
click at [8, 46] on div at bounding box center [14, 42] width 13 height 13
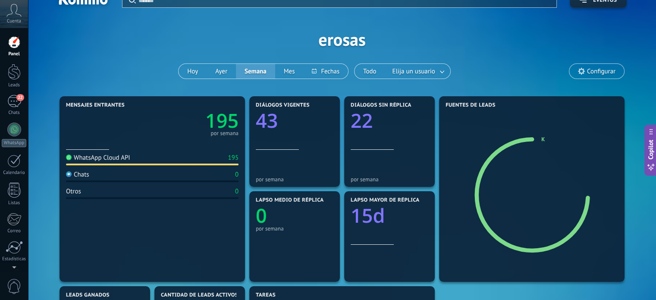
scroll to position [43, 0]
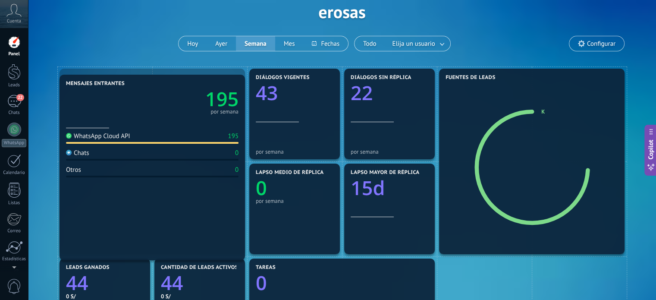
drag, startPoint x: 233, startPoint y: 130, endPoint x: 229, endPoint y: 136, distance: 7.4
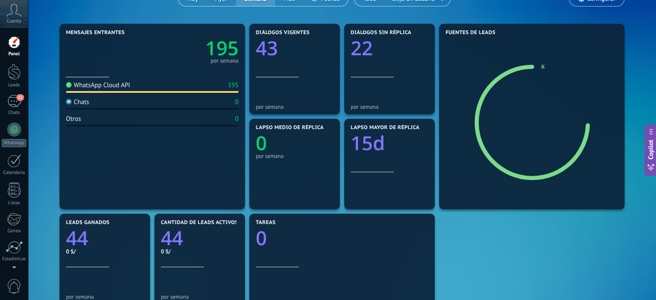
scroll to position [0, 0]
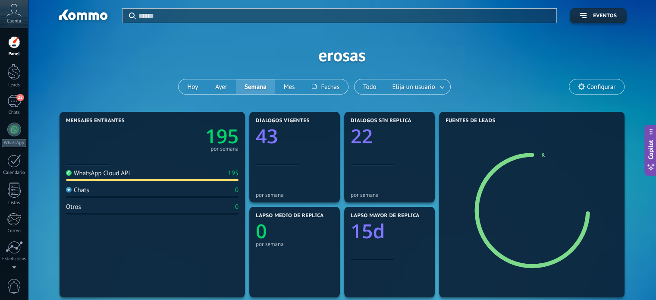
click at [603, 85] on span "Configurar" at bounding box center [601, 86] width 28 height 7
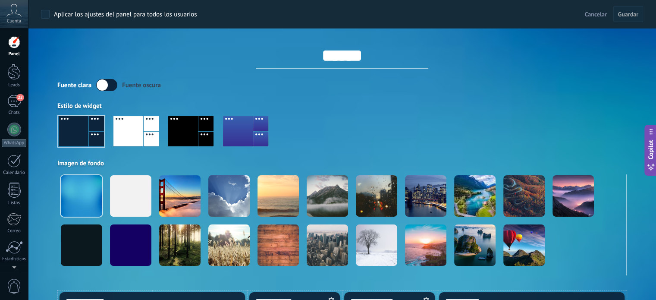
click at [110, 88] on label at bounding box center [106, 85] width 21 height 12
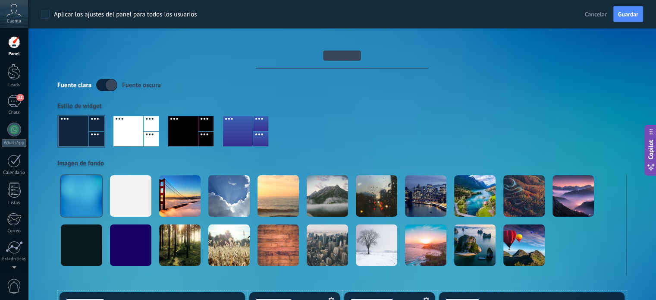
click at [110, 88] on label at bounding box center [106, 85] width 21 height 12
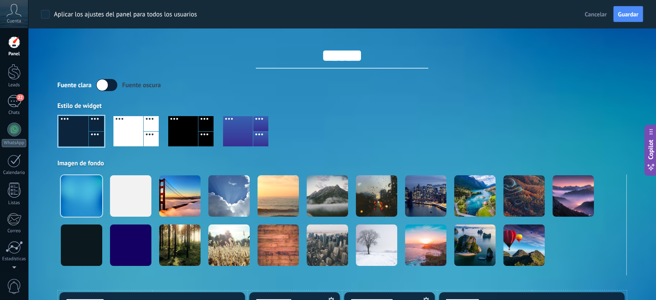
click at [18, 46] on div at bounding box center [14, 42] width 13 height 13
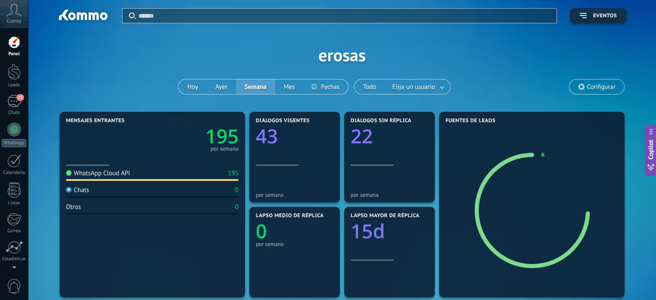
click at [336, 57] on div "Aplicar Eventos erosas [DATE] [DATE] Semana Mes Todo Elija un usuario Configurar" at bounding box center [342, 55] width 603 height 110
click at [18, 71] on div at bounding box center [14, 72] width 13 height 16
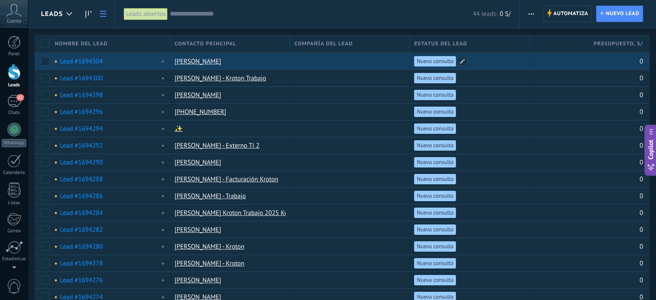
click at [439, 61] on span "Nueva consulta" at bounding box center [435, 61] width 37 height 8
click at [464, 60] on span at bounding box center [462, 61] width 9 height 9
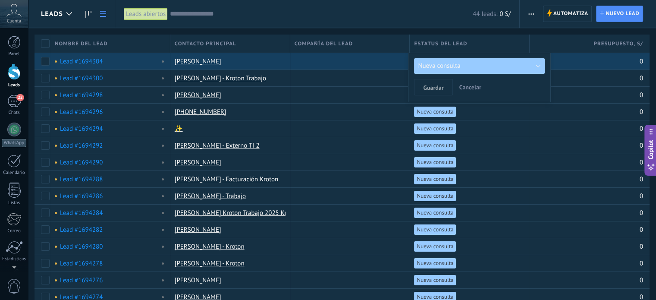
click at [456, 69] on span "Nueva consulta" at bounding box center [439, 66] width 42 height 8
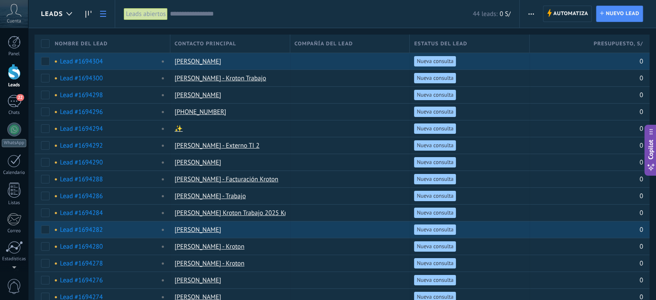
click at [13, 76] on div at bounding box center [14, 72] width 13 height 16
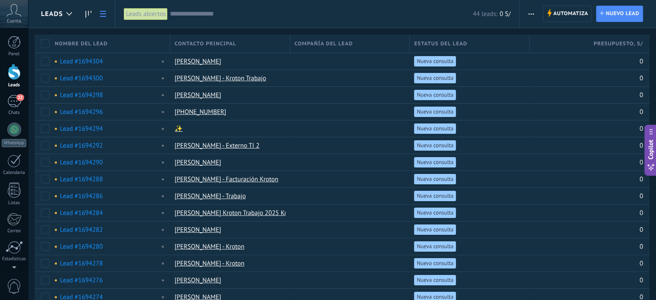
click at [213, 15] on input "text" at bounding box center [321, 13] width 303 height 9
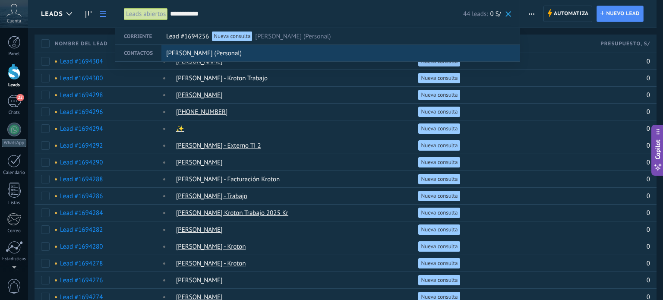
type input "**********"
click at [218, 56] on span "[PERSON_NAME] (Personal)" at bounding box center [204, 53] width 76 height 16
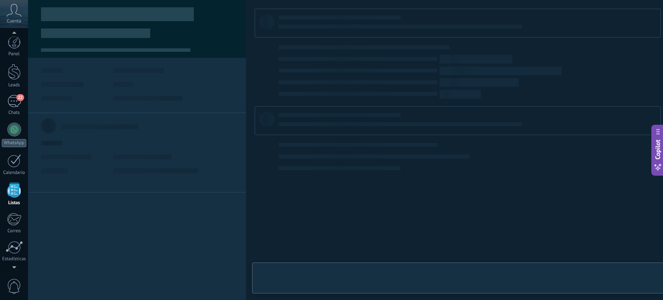
scroll to position [53, 0]
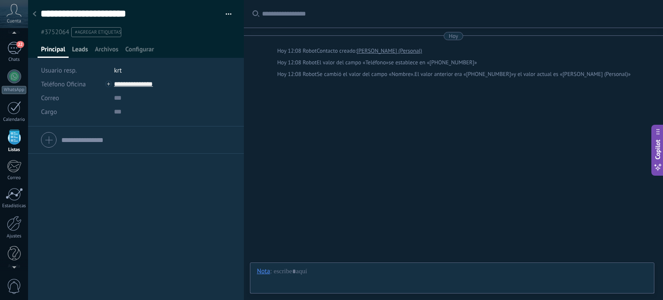
click at [81, 50] on span "Leads" at bounding box center [80, 51] width 16 height 13
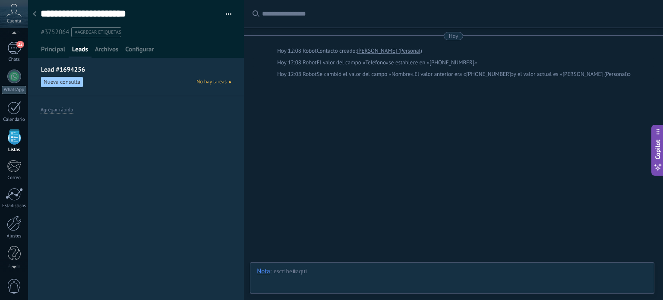
click at [67, 82] on span "Nueva consulta" at bounding box center [62, 82] width 42 height 10
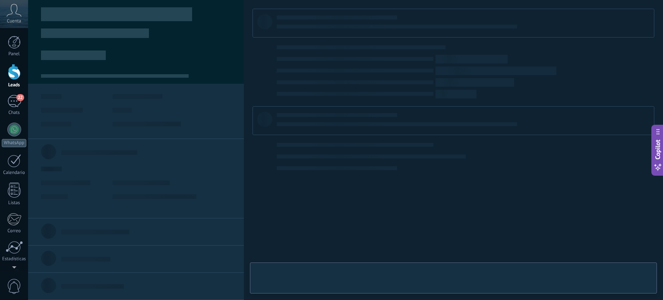
type textarea "**********"
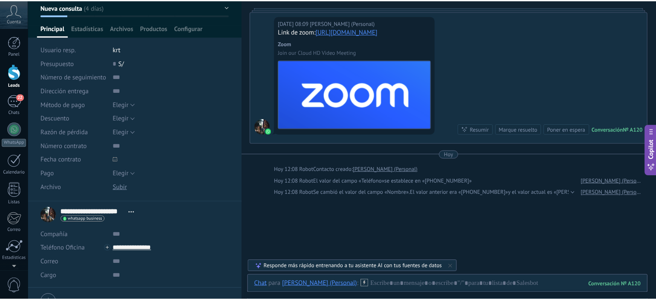
scroll to position [101, 0]
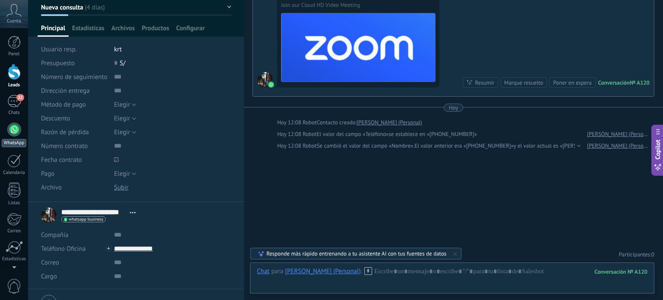
click at [19, 134] on div at bounding box center [14, 130] width 14 height 14
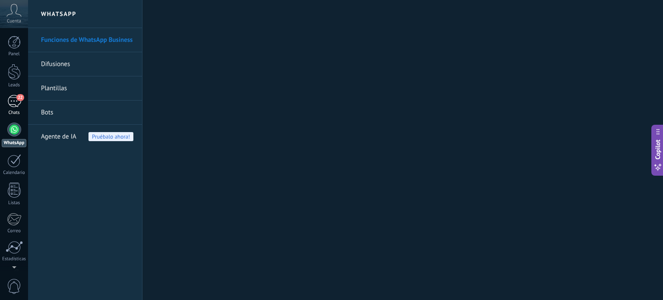
click at [14, 102] on div "22" at bounding box center [14, 101] width 14 height 13
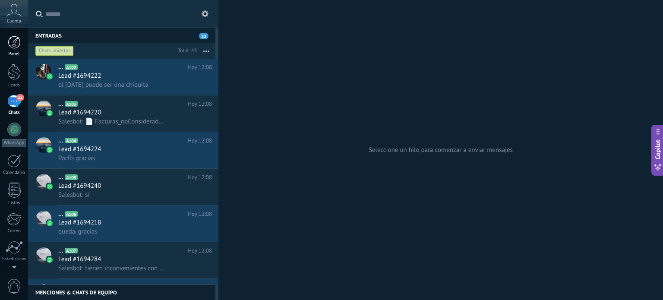
click at [13, 44] on div at bounding box center [14, 42] width 13 height 13
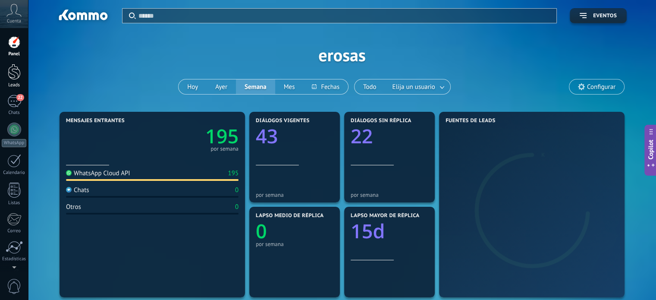
click at [14, 75] on div at bounding box center [14, 72] width 13 height 16
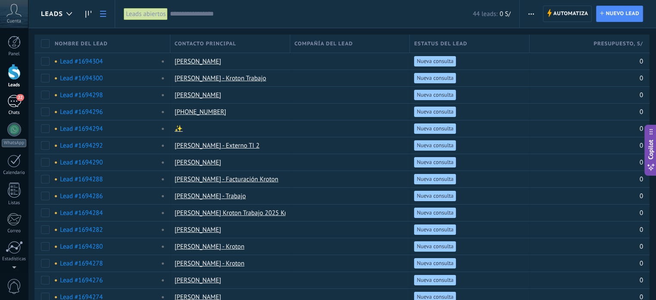
click at [16, 101] on div "22" at bounding box center [14, 101] width 14 height 13
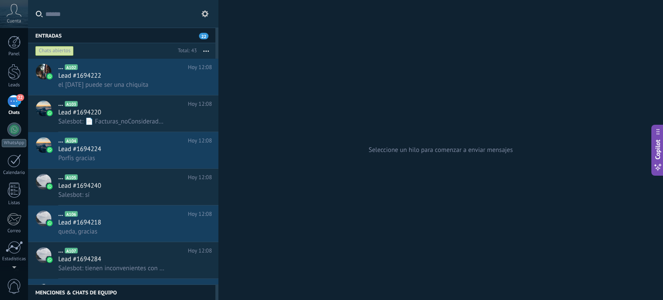
click at [15, 107] on div "22" at bounding box center [14, 101] width 14 height 13
click at [12, 191] on div at bounding box center [14, 190] width 13 height 15
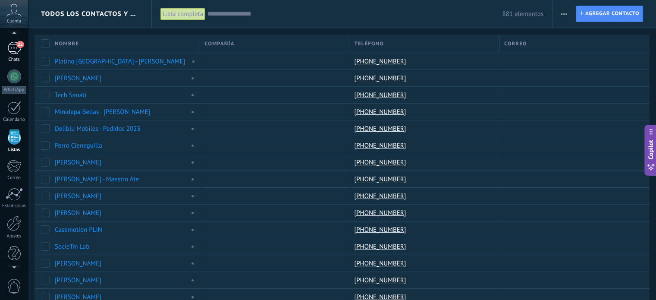
click at [19, 49] on div "22" at bounding box center [14, 48] width 14 height 13
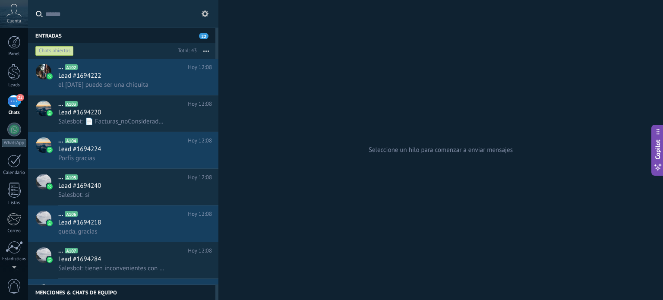
click at [12, 114] on div "Chats" at bounding box center [14, 113] width 25 height 6
click at [11, 160] on div at bounding box center [14, 160] width 14 height 13
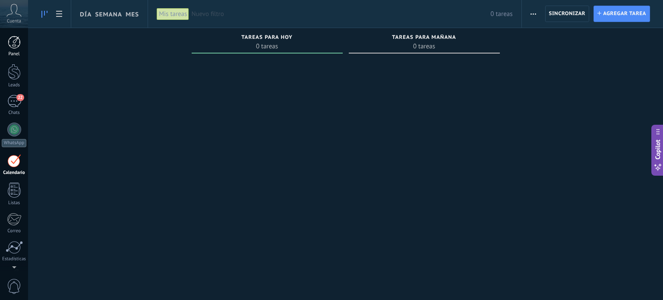
click at [12, 50] on link "Panel" at bounding box center [14, 46] width 28 height 21
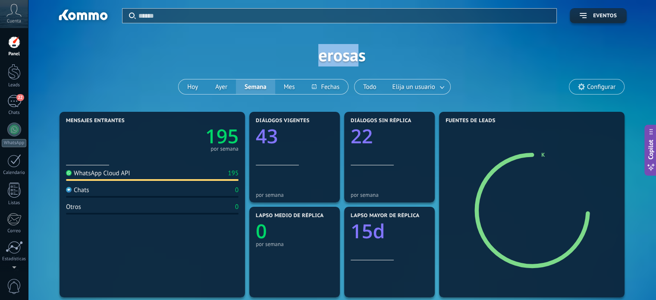
drag, startPoint x: 321, startPoint y: 58, endPoint x: 356, endPoint y: 58, distance: 34.5
click at [356, 58] on div "Aplicar Eventos erosas [DATE] [DATE] Semana Mes Todo Elija un usuario Configurar" at bounding box center [342, 55] width 603 height 110
click at [352, 58] on div "Aplicar Eventos erosas [DATE] [DATE] Semana Mes Todo Elija un usuario Configurar" at bounding box center [342, 55] width 603 height 110
click at [401, 62] on div "Aplicar Eventos erosas [DATE] [DATE] Semana Mes Todo Elija un usuario Configurar" at bounding box center [342, 55] width 603 height 110
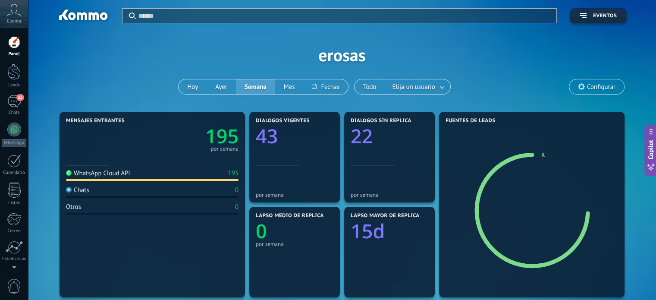
click at [120, 87] on div "Aplicar Eventos erosas [DATE] [DATE] Semana Mes Todo Elija un usuario Configurar" at bounding box center [342, 55] width 603 height 110
click at [14, 104] on div "22" at bounding box center [14, 101] width 14 height 13
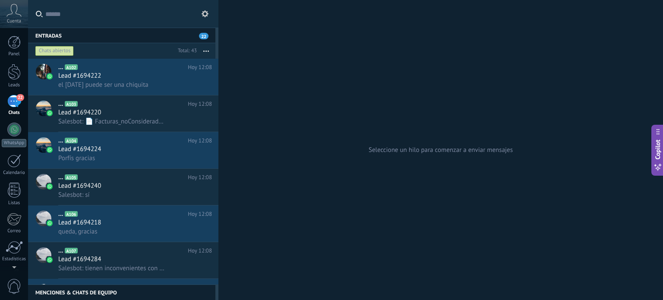
click at [294, 41] on div "Seleccione un hilo para comenzar a enviar mensajes" at bounding box center [440, 150] width 445 height 300
drag, startPoint x: 293, startPoint y: 57, endPoint x: 273, endPoint y: 51, distance: 21.2
click at [273, 51] on div "Seleccione un hilo para comenzar a enviar mensajes" at bounding box center [440, 150] width 445 height 300
click at [272, 41] on div "Seleccione un hilo para comenzar a enviar mensajes" at bounding box center [440, 150] width 445 height 300
click at [17, 192] on div at bounding box center [14, 190] width 13 height 15
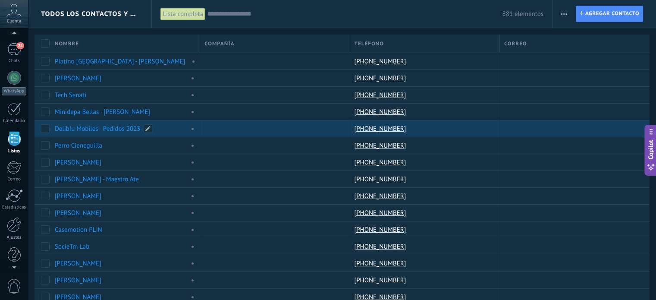
scroll to position [53, 0]
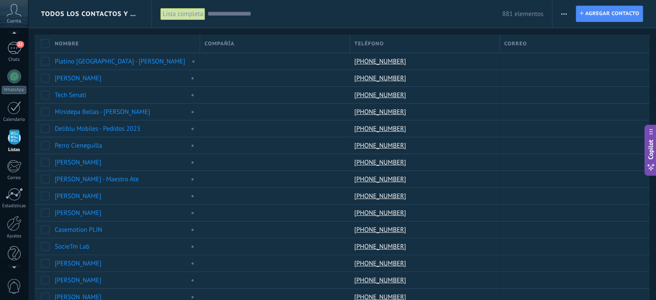
click at [262, 12] on input "text" at bounding box center [355, 13] width 295 height 9
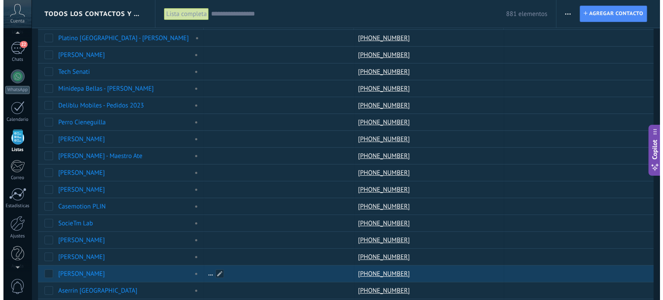
scroll to position [0, 0]
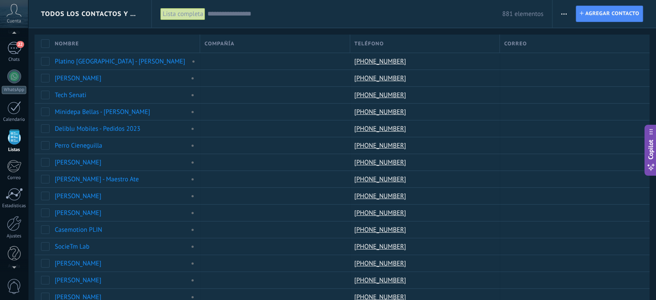
click at [90, 41] on div "Nombre" at bounding box center [124, 44] width 149 height 18
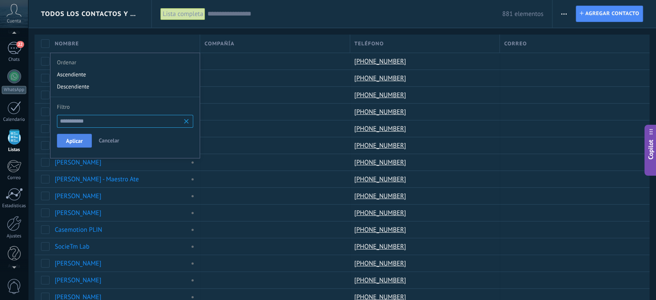
type input "**********"
click at [77, 139] on span "Aplicar" at bounding box center [74, 141] width 17 height 6
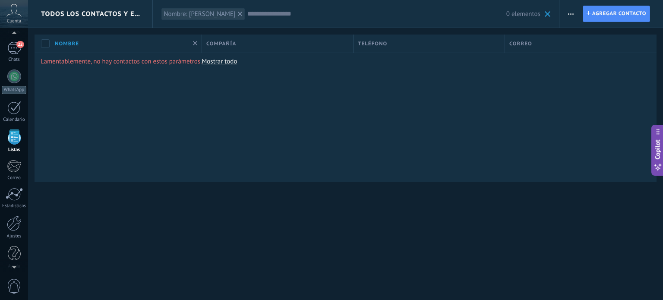
click at [187, 41] on div "Nombre" at bounding box center [125, 44] width 151 height 18
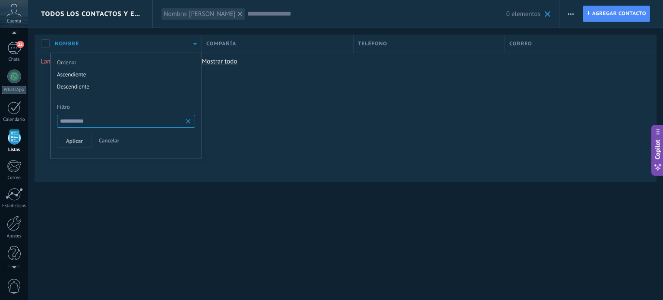
click at [86, 122] on input "**********" at bounding box center [126, 121] width 138 height 13
type input "*****"
click at [78, 137] on button "Aplicar" at bounding box center [74, 141] width 35 height 14
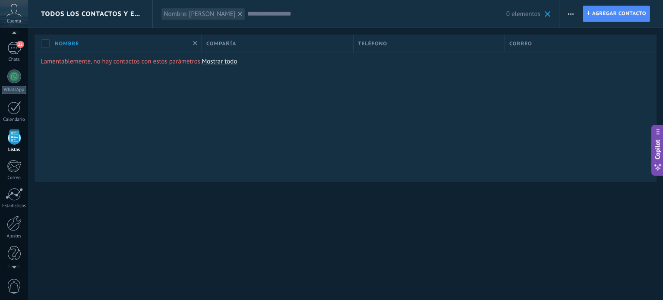
click at [193, 41] on span at bounding box center [195, 44] width 4 height 8
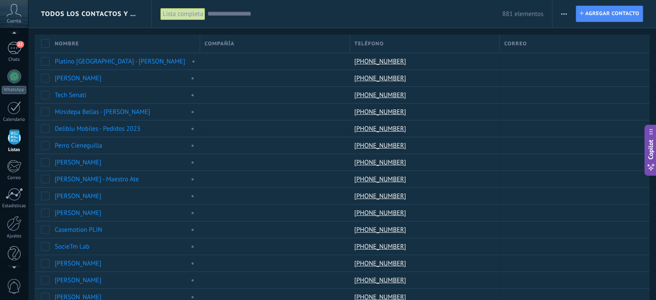
click at [415, 45] on div "Teléfono" at bounding box center [424, 44] width 149 height 18
click at [378, 48] on div "Teléfono" at bounding box center [424, 44] width 149 height 18
click at [65, 40] on span "Nombre" at bounding box center [67, 44] width 24 height 8
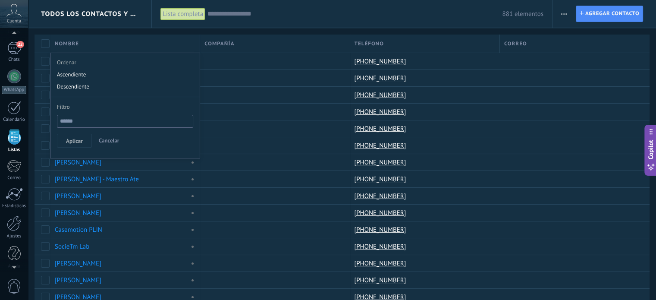
click at [93, 120] on input "text" at bounding box center [125, 121] width 136 height 13
type input "*****"
click at [77, 138] on span "Aplicar" at bounding box center [74, 141] width 17 height 6
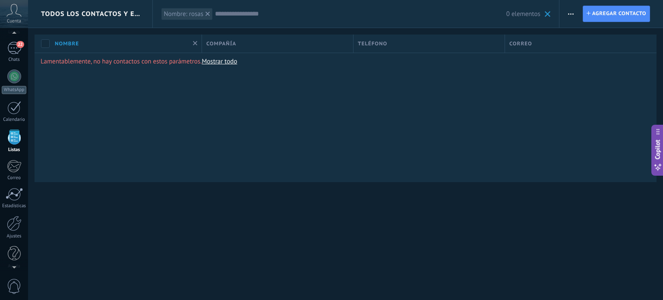
click at [222, 63] on link "Mostrar todo" at bounding box center [219, 61] width 35 height 8
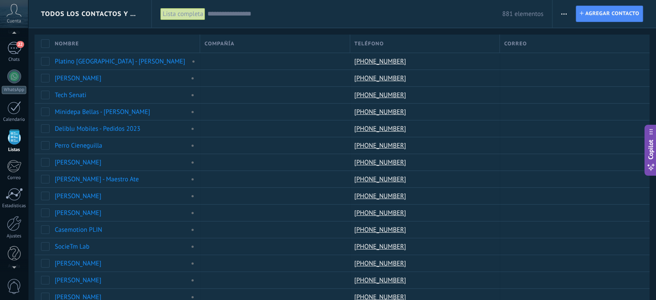
click at [274, 20] on div "881 elementos" at bounding box center [376, 14] width 336 height 28
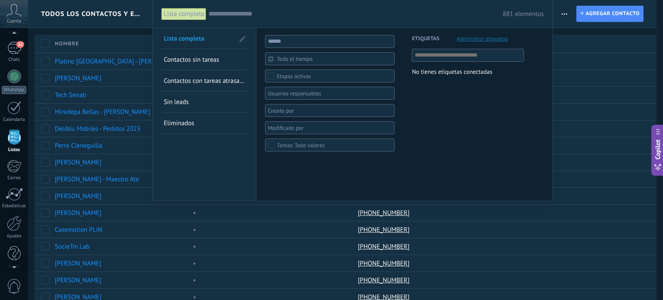
click at [256, 15] on input "text" at bounding box center [355, 13] width 294 height 9
click at [200, 104] on link "Sin leads" at bounding box center [205, 102] width 82 height 21
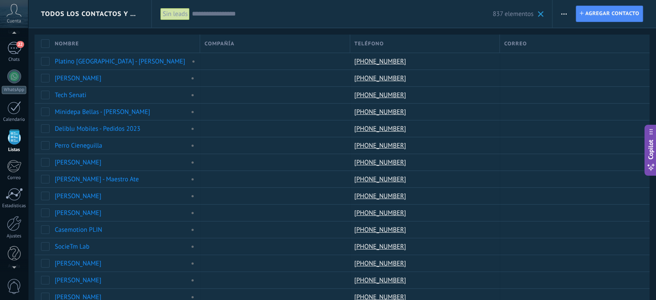
click at [183, 16] on div "Sin leads" at bounding box center [175, 14] width 29 height 13
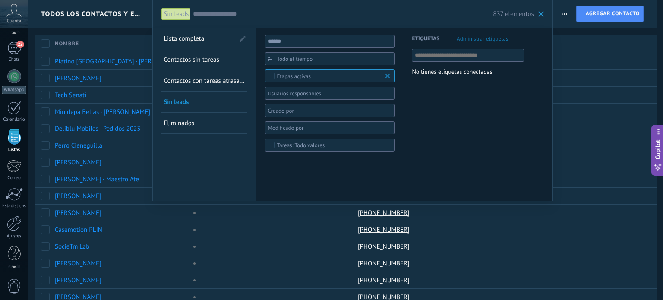
click at [191, 38] on span "Lista completa" at bounding box center [184, 39] width 41 height 8
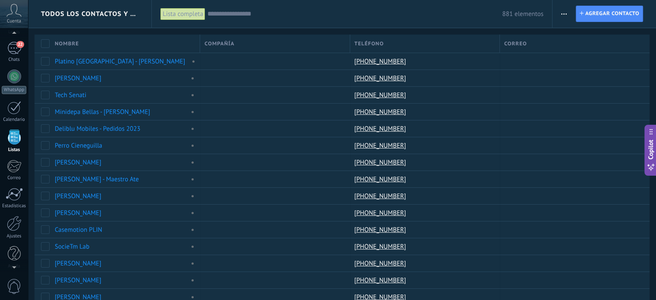
click at [223, 16] on input "text" at bounding box center [355, 13] width 295 height 9
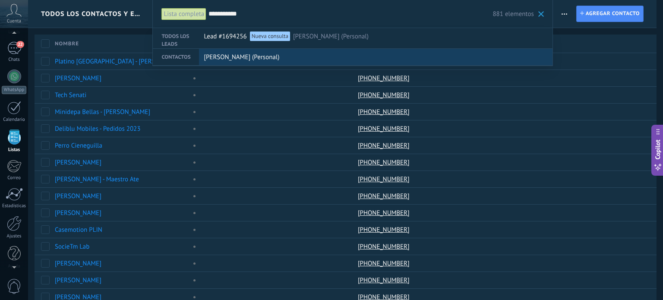
type input "**********"
click at [228, 58] on span "[PERSON_NAME] (Personal)" at bounding box center [242, 57] width 76 height 16
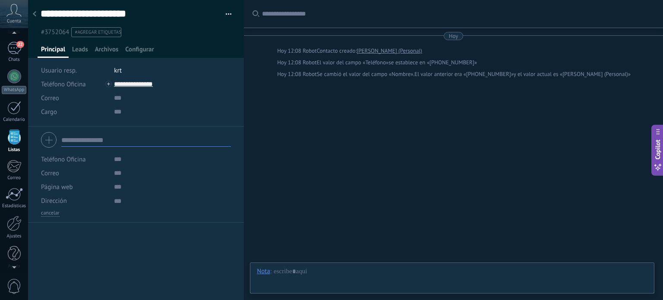
click at [101, 138] on input "text" at bounding box center [146, 140] width 170 height 14
click at [50, 215] on button "cancelar" at bounding box center [50, 213] width 19 height 7
click at [83, 46] on span "Leads" at bounding box center [80, 51] width 16 height 13
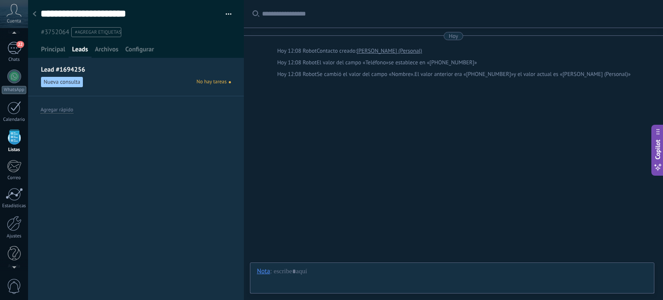
click at [74, 82] on span "Nueva consulta" at bounding box center [62, 82] width 42 height 10
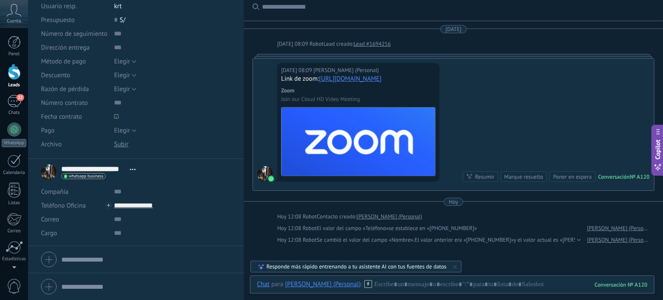
scroll to position [86, 0]
click at [136, 171] on span "Abrir detalle Copie el nombre Desatar Contacto principal" at bounding box center [133, 170] width 14 height 6
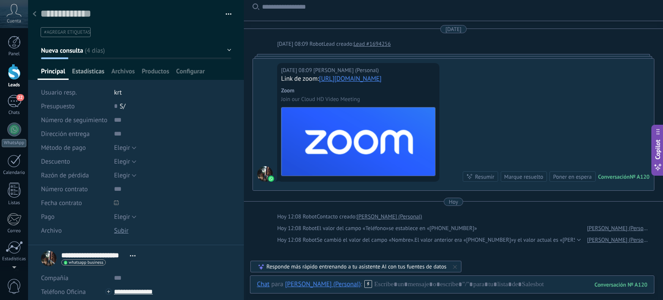
click at [92, 67] on span "Estadísticas" at bounding box center [88, 73] width 32 height 13
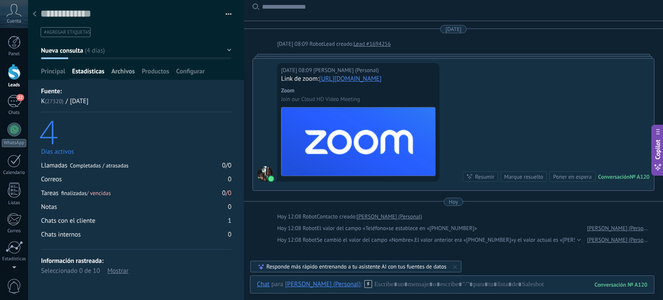
click at [128, 75] on span "Archivos" at bounding box center [122, 73] width 23 height 13
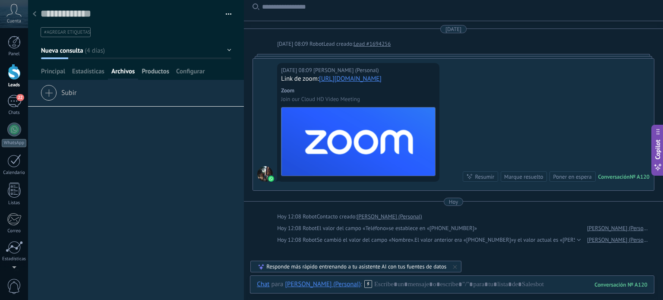
click at [161, 72] on span "Productos" at bounding box center [156, 73] width 28 height 13
click at [188, 75] on span "Configurar" at bounding box center [190, 73] width 28 height 13
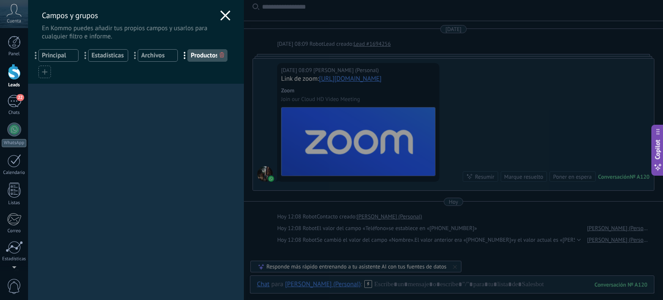
click at [222, 55] on icon at bounding box center [222, 54] width 4 height 5
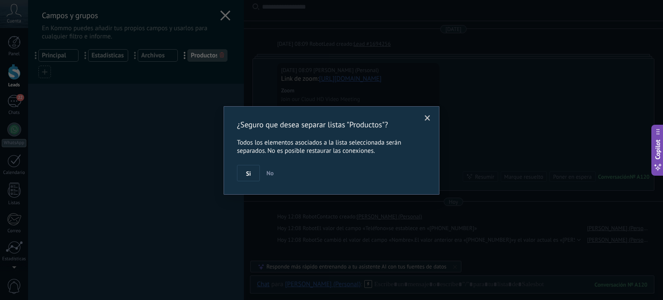
click at [273, 174] on span "No" at bounding box center [269, 173] width 7 height 8
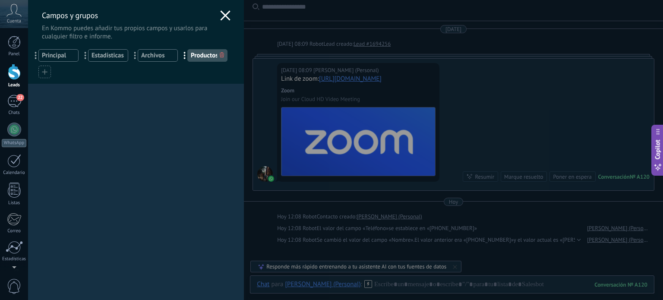
click at [221, 17] on use at bounding box center [226, 15] width 10 height 10
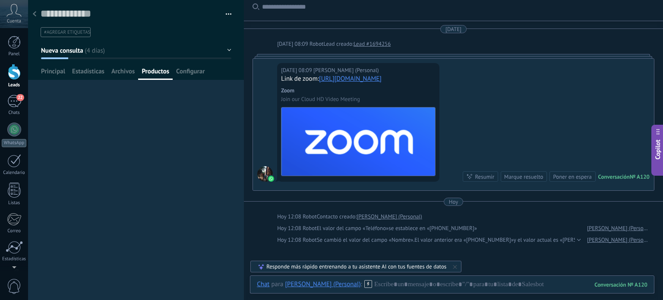
click at [69, 30] on span "#agregar etiquetas" at bounding box center [67, 32] width 46 height 6
click at [35, 13] on use at bounding box center [34, 13] width 3 height 5
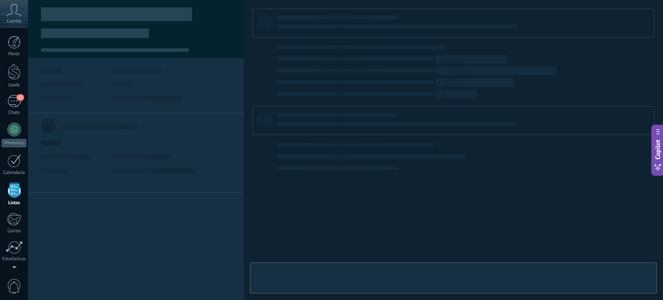
scroll to position [53, 0]
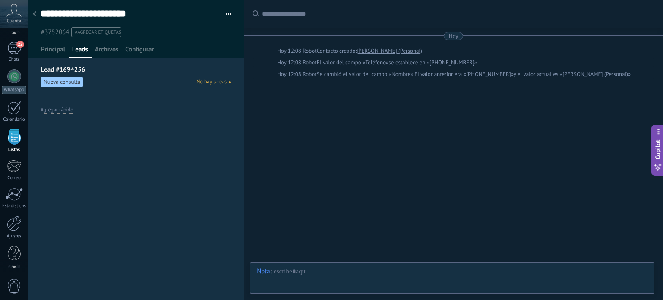
click at [221, 82] on span "No hay tareas" at bounding box center [211, 82] width 30 height 8
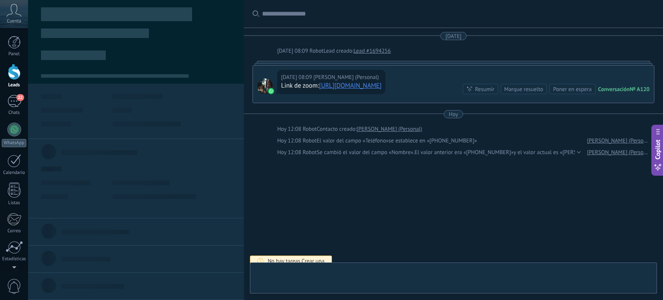
scroll to position [7, 0]
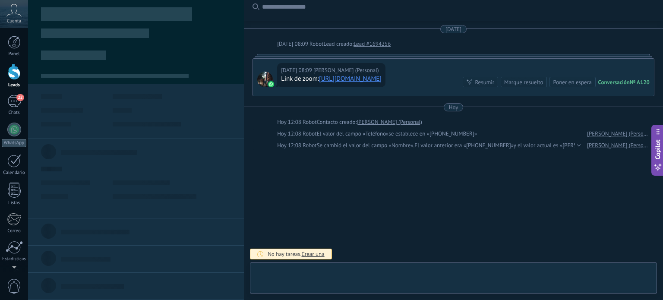
type textarea "**********"
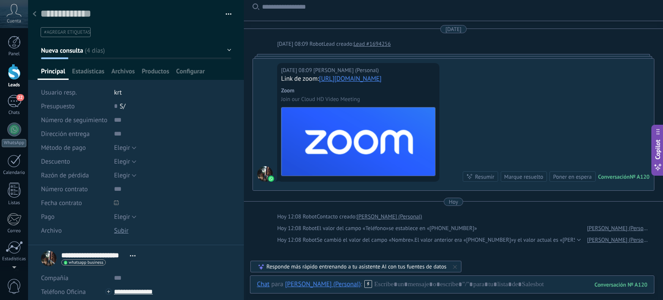
click at [38, 14] on div at bounding box center [34, 14] width 12 height 17
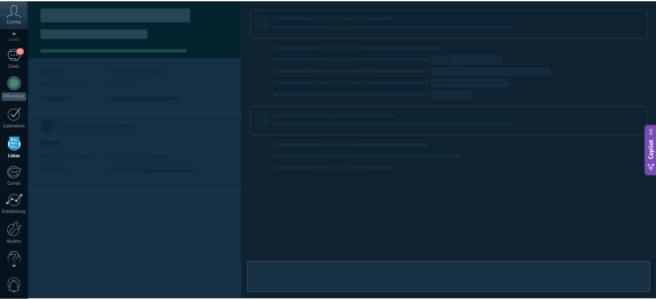
scroll to position [53, 0]
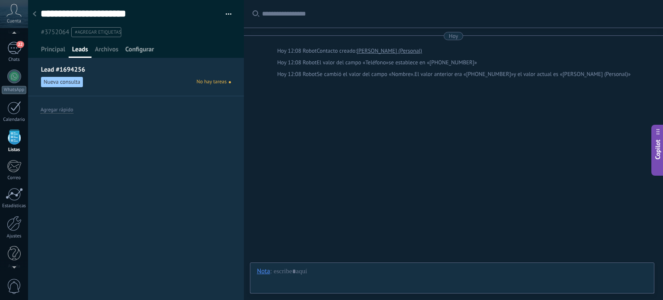
click at [139, 48] on span "Configurar" at bounding box center [139, 51] width 28 height 13
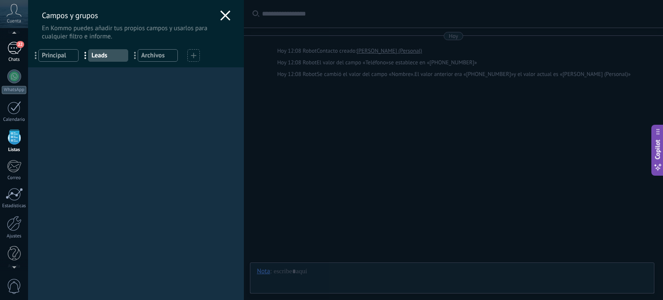
click at [28, 52] on div "Campos y grupos En Kommo puedes añadir tus propios campos y usarlos para cualqu…" at bounding box center [345, 150] width 635 height 300
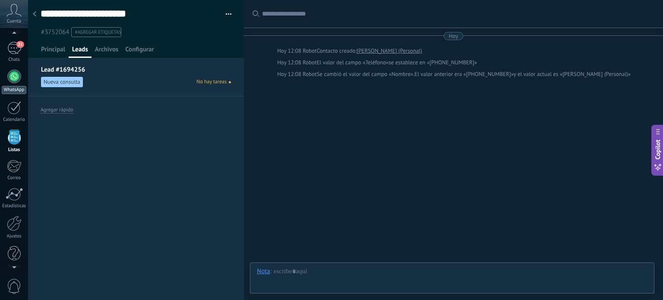
click at [12, 78] on div at bounding box center [14, 76] width 14 height 14
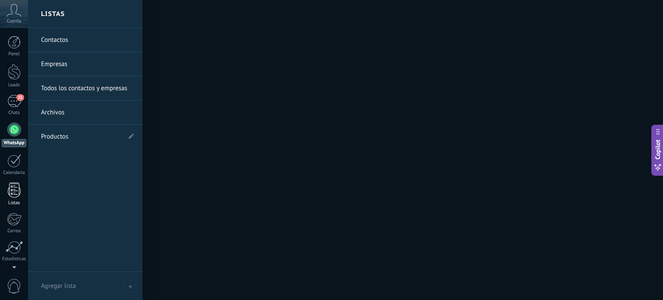
click at [18, 188] on div at bounding box center [14, 190] width 13 height 15
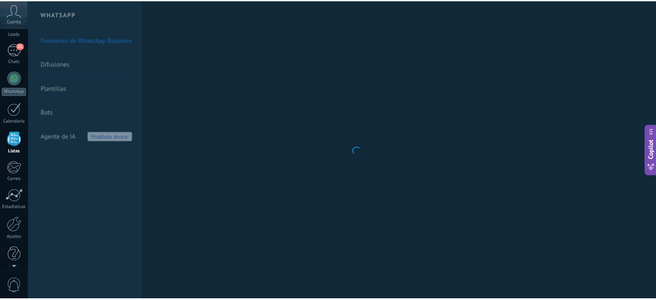
scroll to position [53, 0]
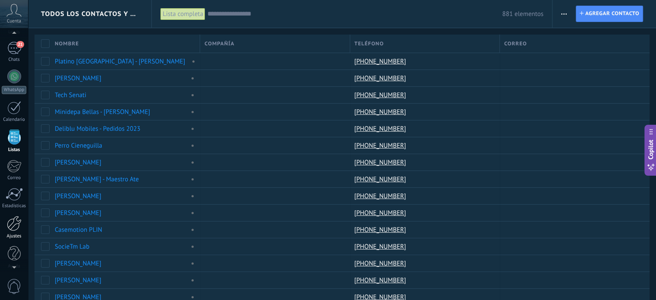
click at [16, 230] on div at bounding box center [14, 223] width 15 height 15
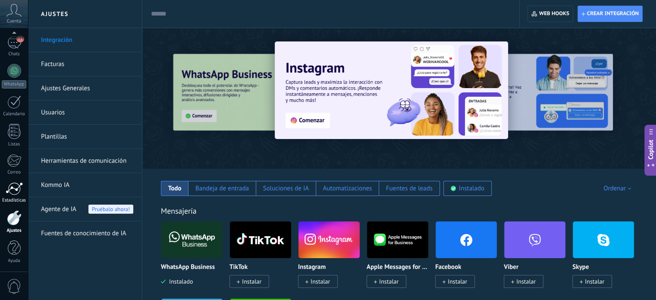
click at [16, 189] on div at bounding box center [14, 188] width 17 height 13
